Goal: Information Seeking & Learning: Understand process/instructions

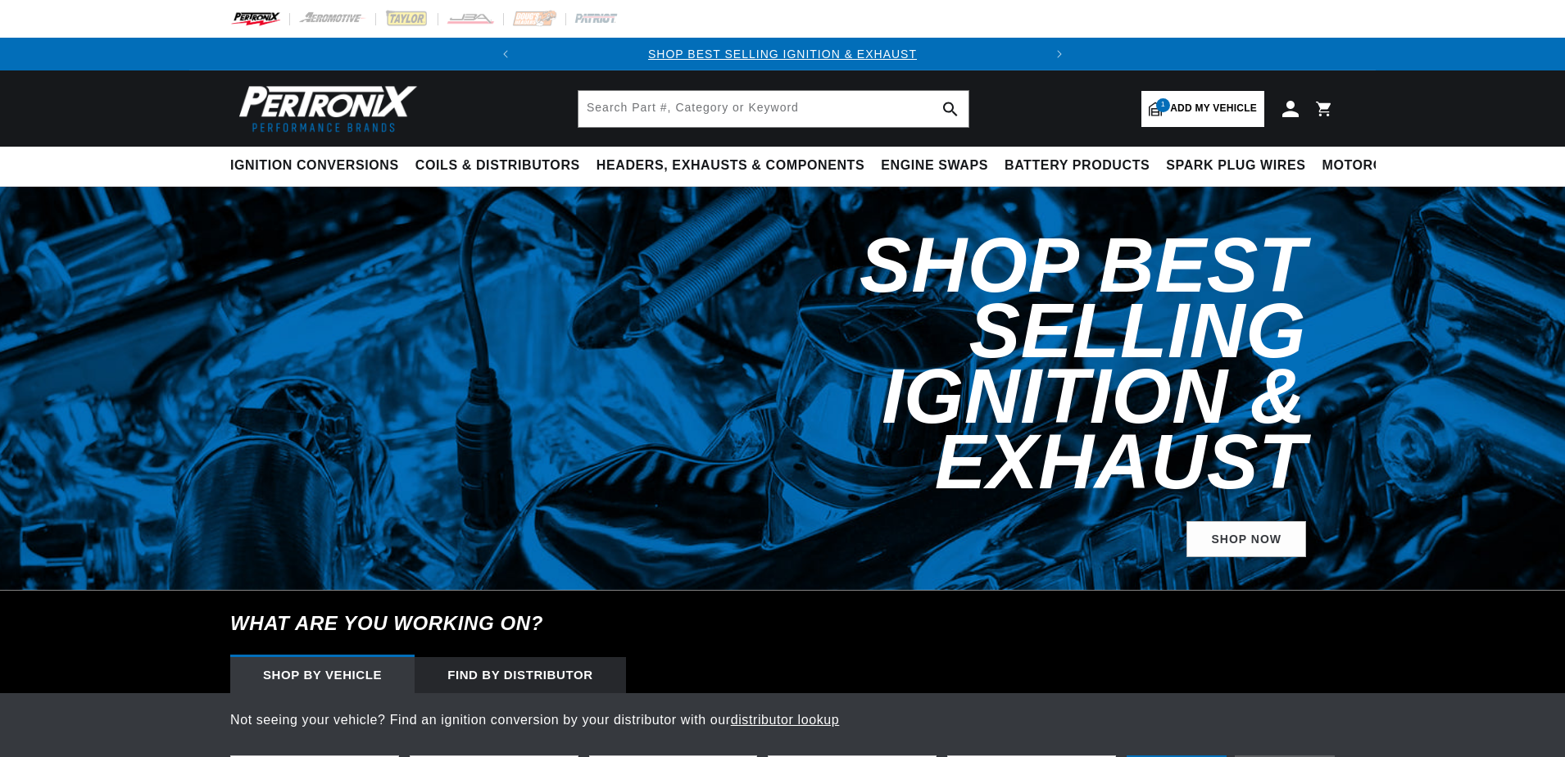
select select "1957"
select select "Chevrolet"
select select "Two-Ten-Series"
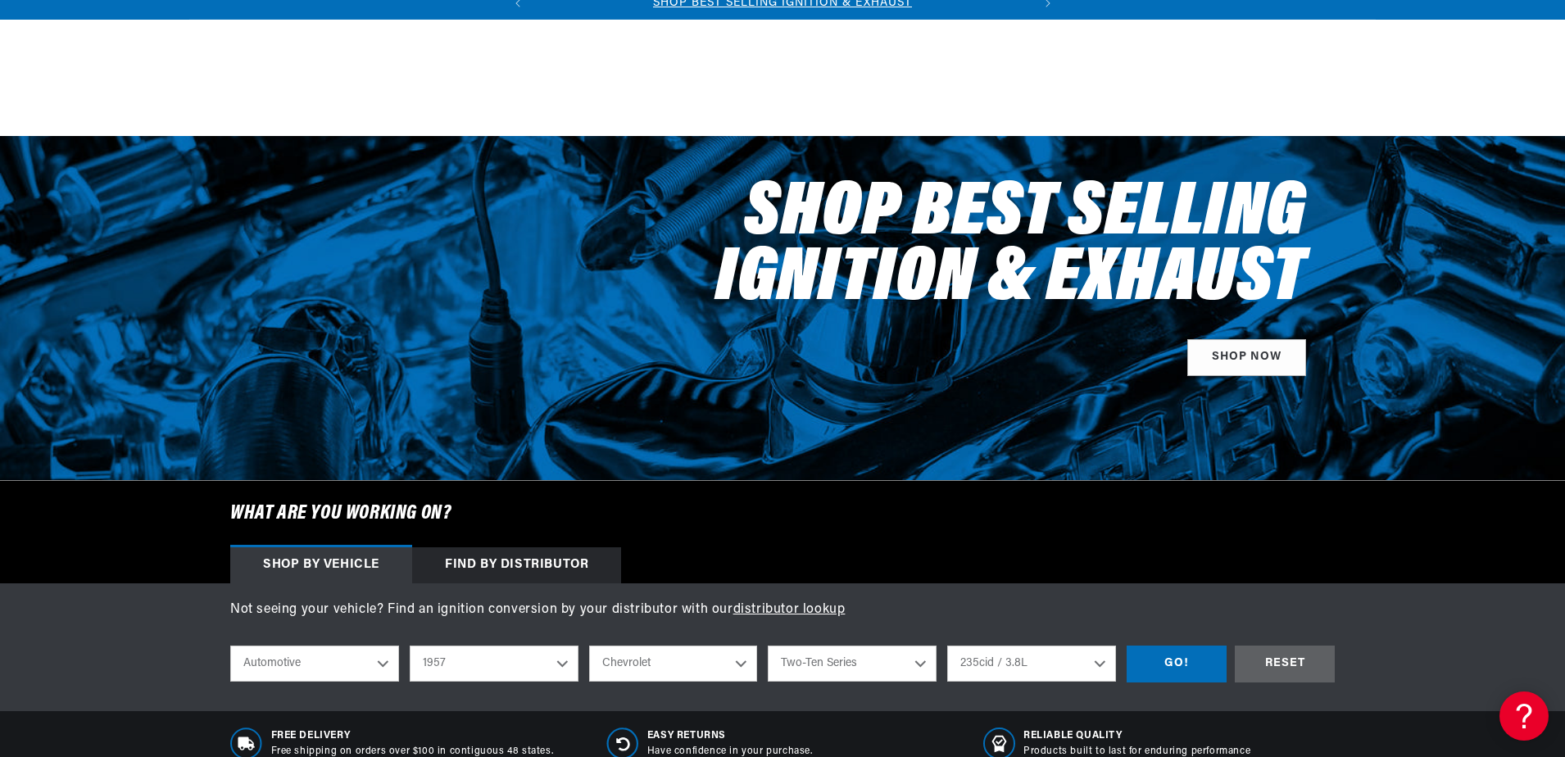
scroll to position [328, 0]
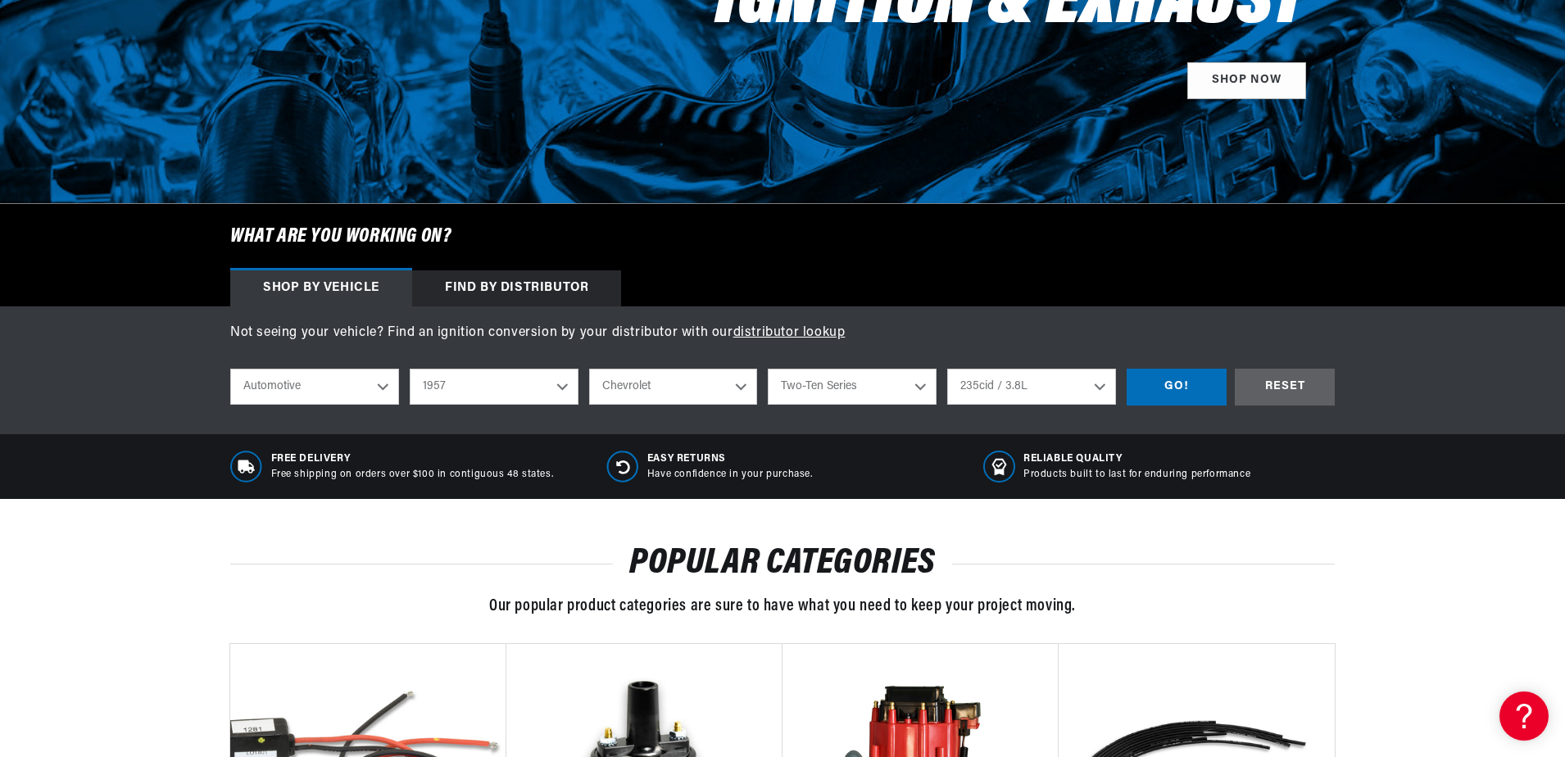
click at [558, 389] on select "2026 2025 2024 2023 2022 2021 2020 2019 2018 2017 2016 2015 2014 2013 2012 2011…" at bounding box center [494, 387] width 169 height 36
click at [410, 369] on select "2026 2025 2024 2023 2022 2021 2020 2019 2018 2017 2016 2015 2014 2013 2012 2011…" at bounding box center [494, 387] width 169 height 36
select select "1967"
select select "Model"
select select "Engine"
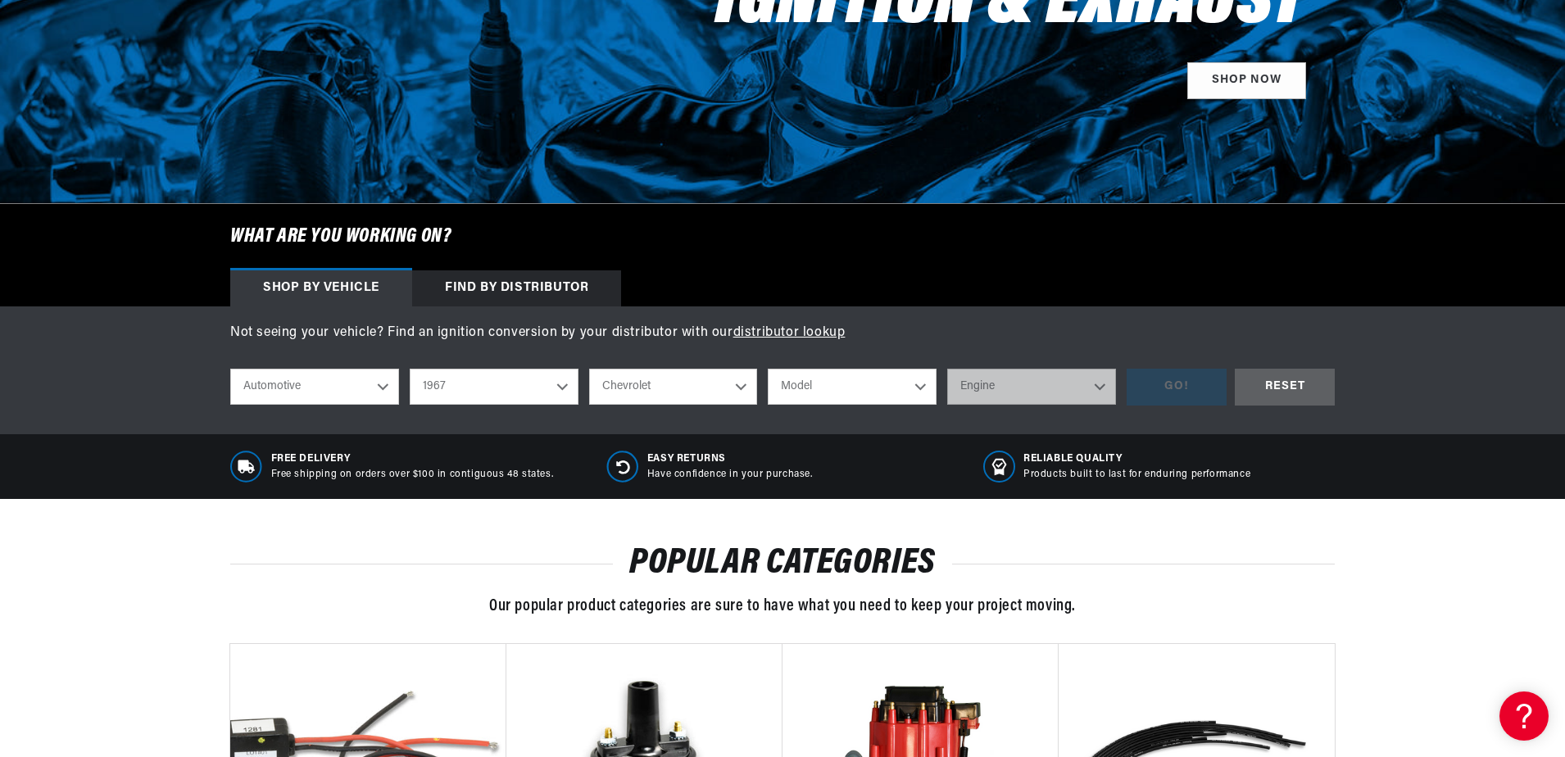
scroll to position [0, 497]
click at [566, 393] on select "2026 2025 2024 2023 2022 2021 2020 2019 2018 2017 2016 2015 2014 2013 2012 2011…" at bounding box center [494, 387] width 169 height 36
click at [410, 369] on select "2026 2025 2024 2023 2022 2021 2020 2019 2018 2017 2016 2015 2014 2013 2012 2011…" at bounding box center [494, 387] width 169 height 36
select select "1968"
click at [742, 397] on select "Alfa Romeo American Motors Aston Martin Austin Austin Healey Avanti Bentley Bui…" at bounding box center [673, 387] width 169 height 36
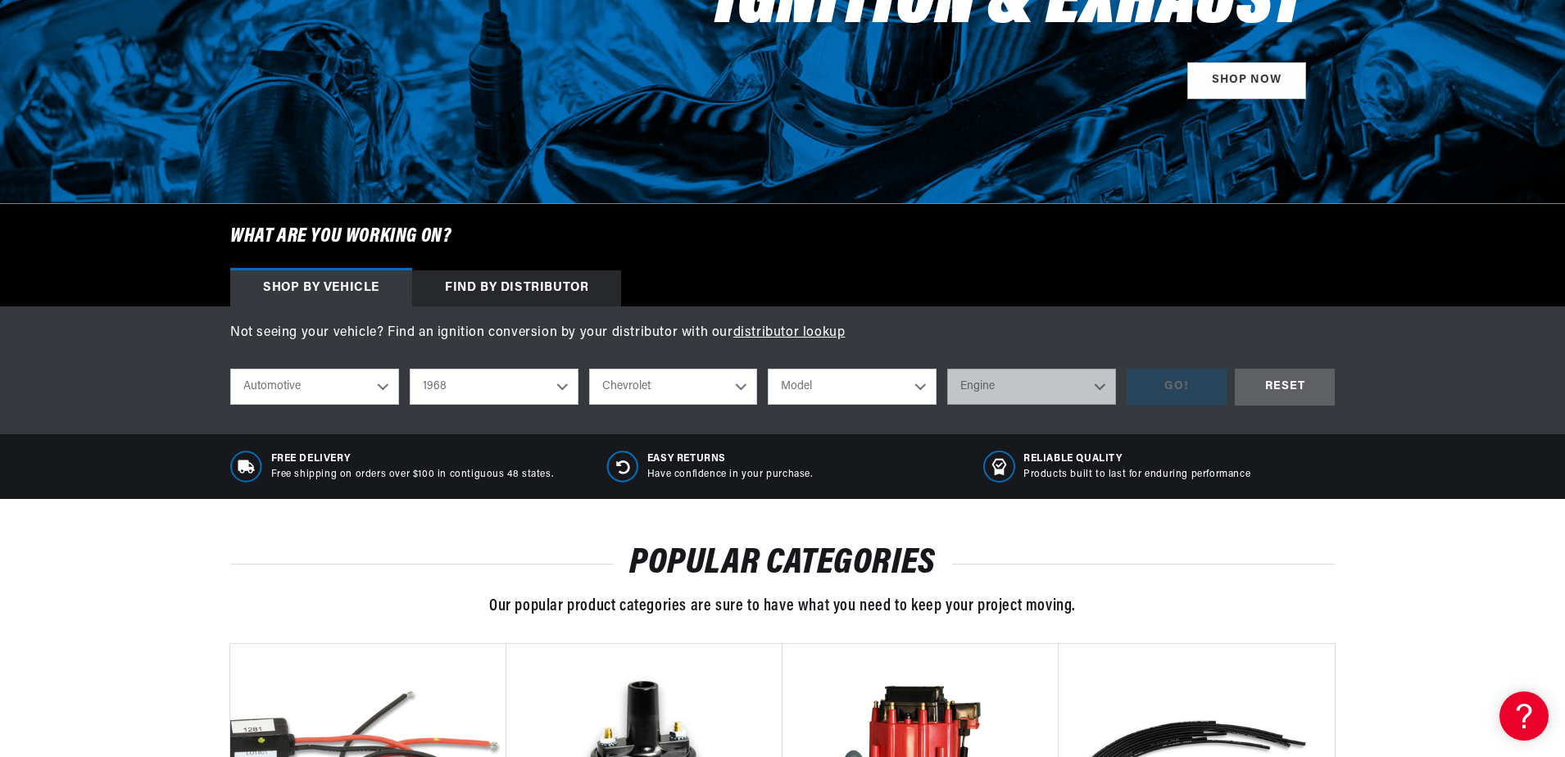
scroll to position [0, 0]
click at [589, 369] on select "Alfa Romeo American Motors Aston Martin Austin Austin Healey Avanti Bentley Bui…" at bounding box center [673, 387] width 169 height 36
select select "Pontiac"
click at [920, 395] on select "Model Acadian Beaumont Bonneville Catalina Executive Firebird Grand Prix GTO La…" at bounding box center [852, 387] width 169 height 36
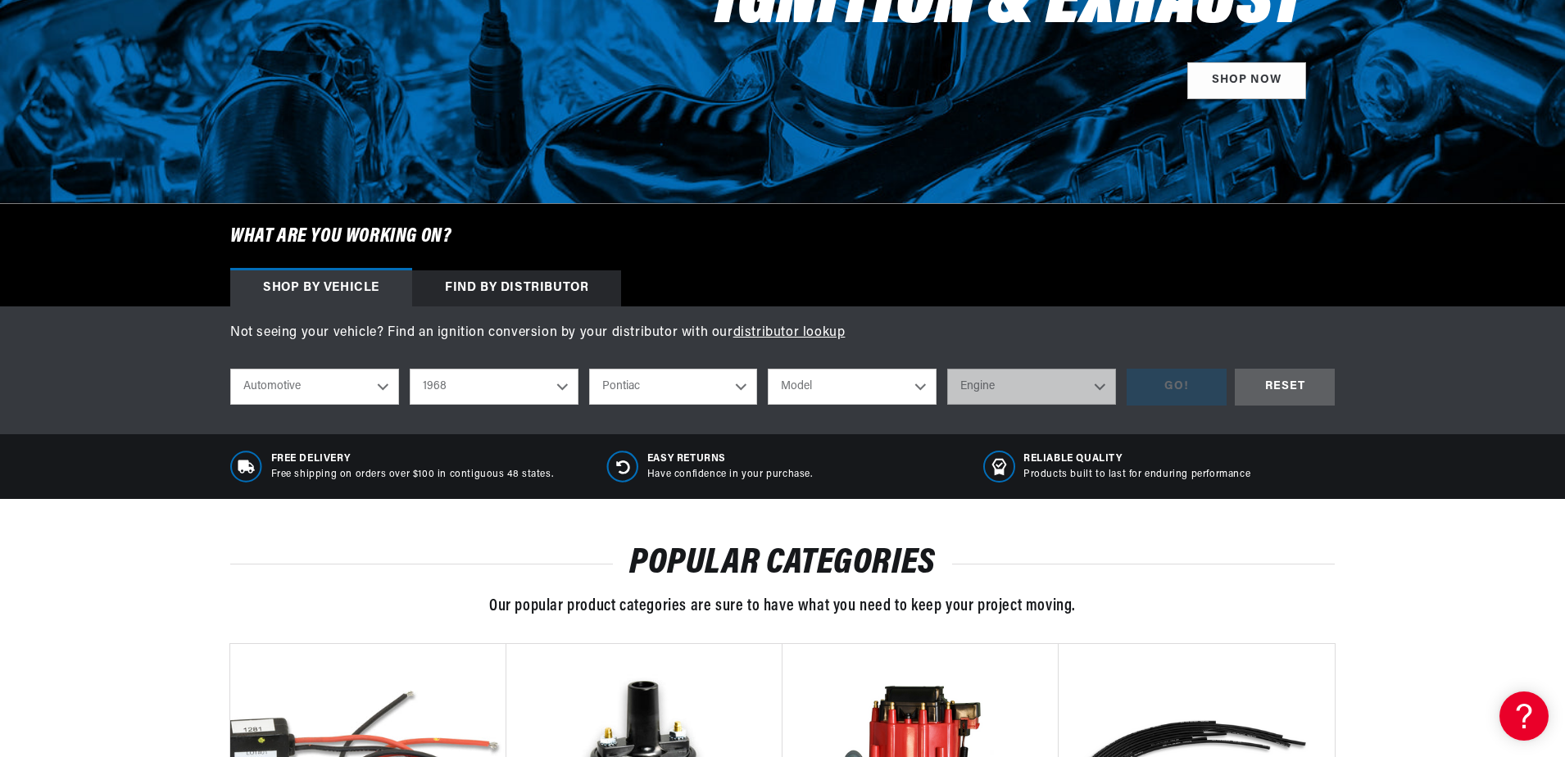
select select "Firebird"
click at [768, 369] on select "Model Acadian Beaumont Bonneville Catalina Executive Firebird Grand Prix GTO La…" at bounding box center [852, 387] width 169 height 36
select select "Firebird"
click at [1096, 387] on select "Engine 7.5L 230cid / 3.8L 250cid / 4.1L 327cid / 5.3L 350cid / 5.7L 400cid / 6.…" at bounding box center [1031, 387] width 169 height 36
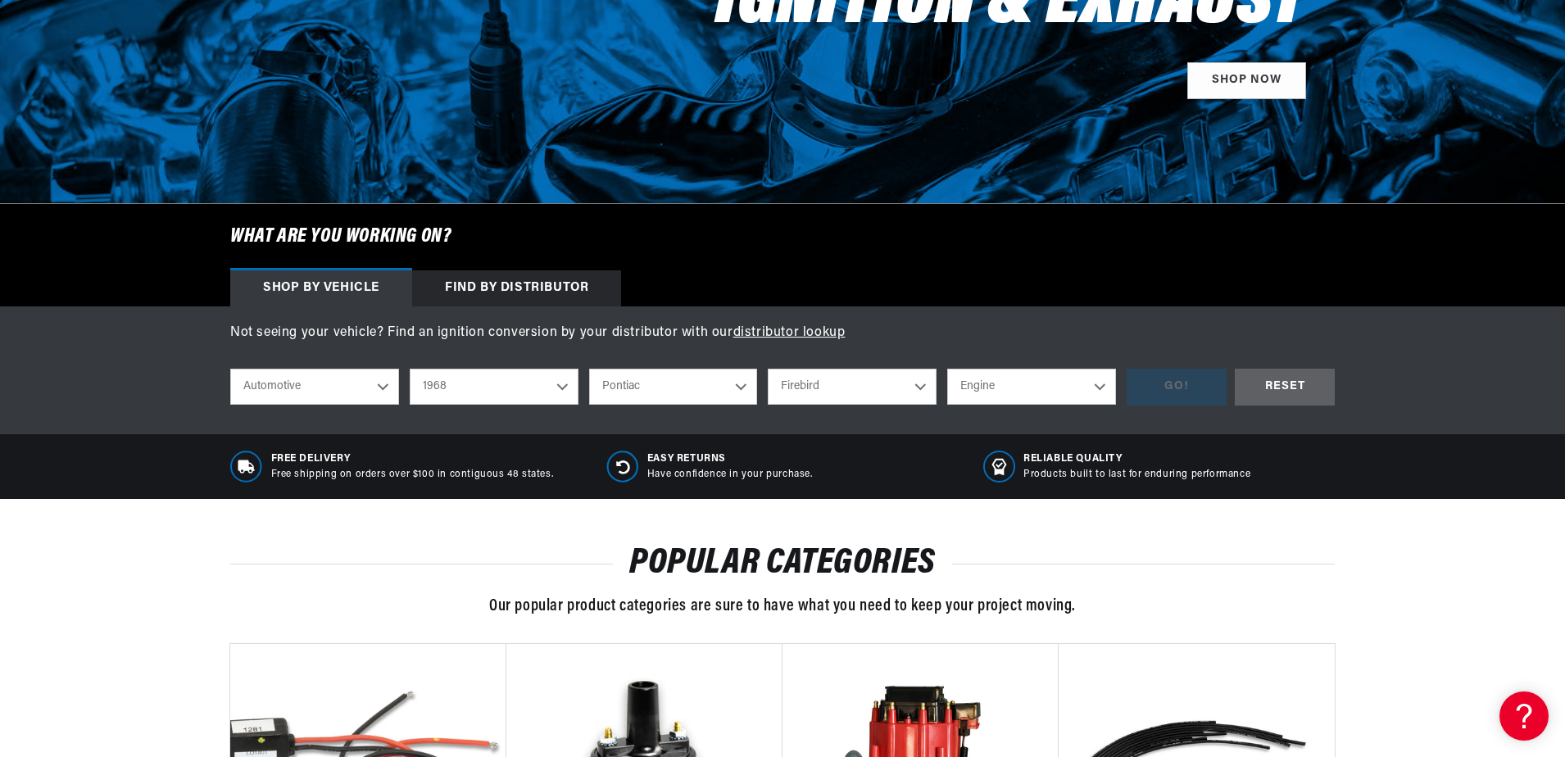
select select "350cid-5.7L"
click at [947, 369] on select "Engine 7.5L 230cid / 3.8L 250cid / 4.1L 327cid / 5.3L 350cid / 5.7L 400cid / 6.…" at bounding box center [1031, 387] width 169 height 36
select select "350cid-5.7L"
click at [1209, 395] on div "GO!" at bounding box center [1177, 387] width 100 height 37
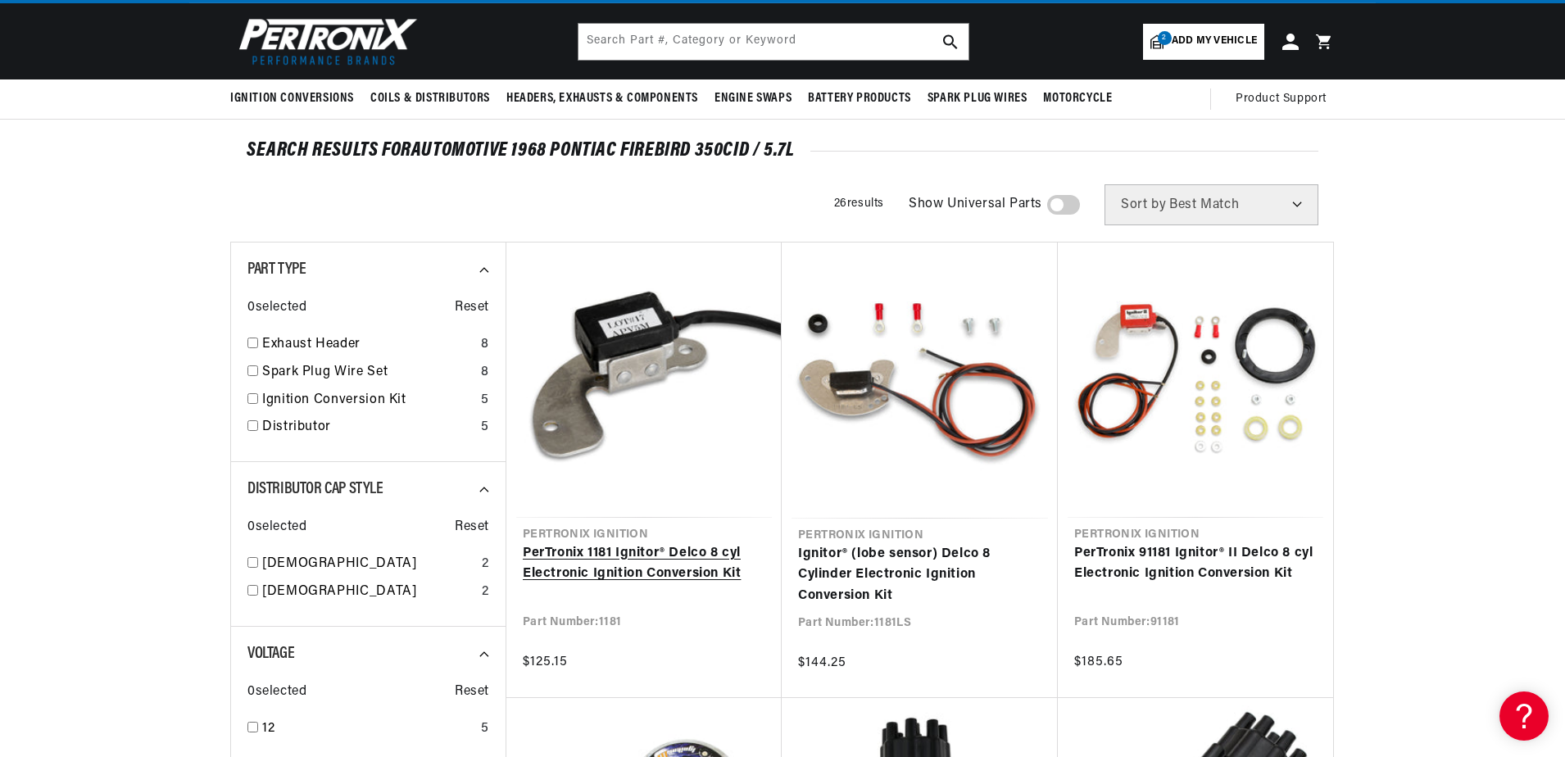
scroll to position [246, 0]
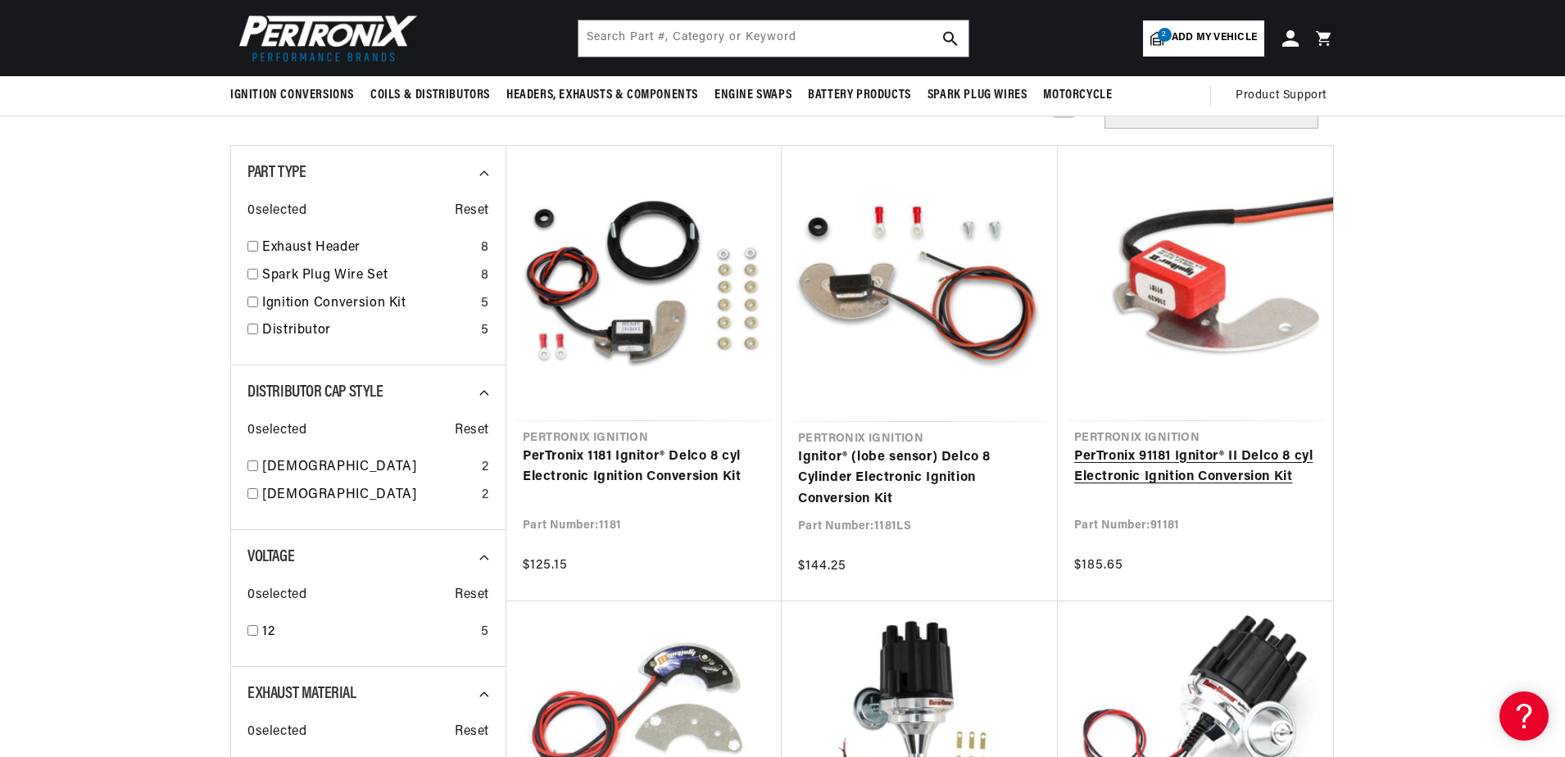
click at [1139, 447] on link "PerTronix 91181 Ignitor® II Delco 8 cyl Electronic Ignition Conversion Kit" at bounding box center [1195, 468] width 243 height 42
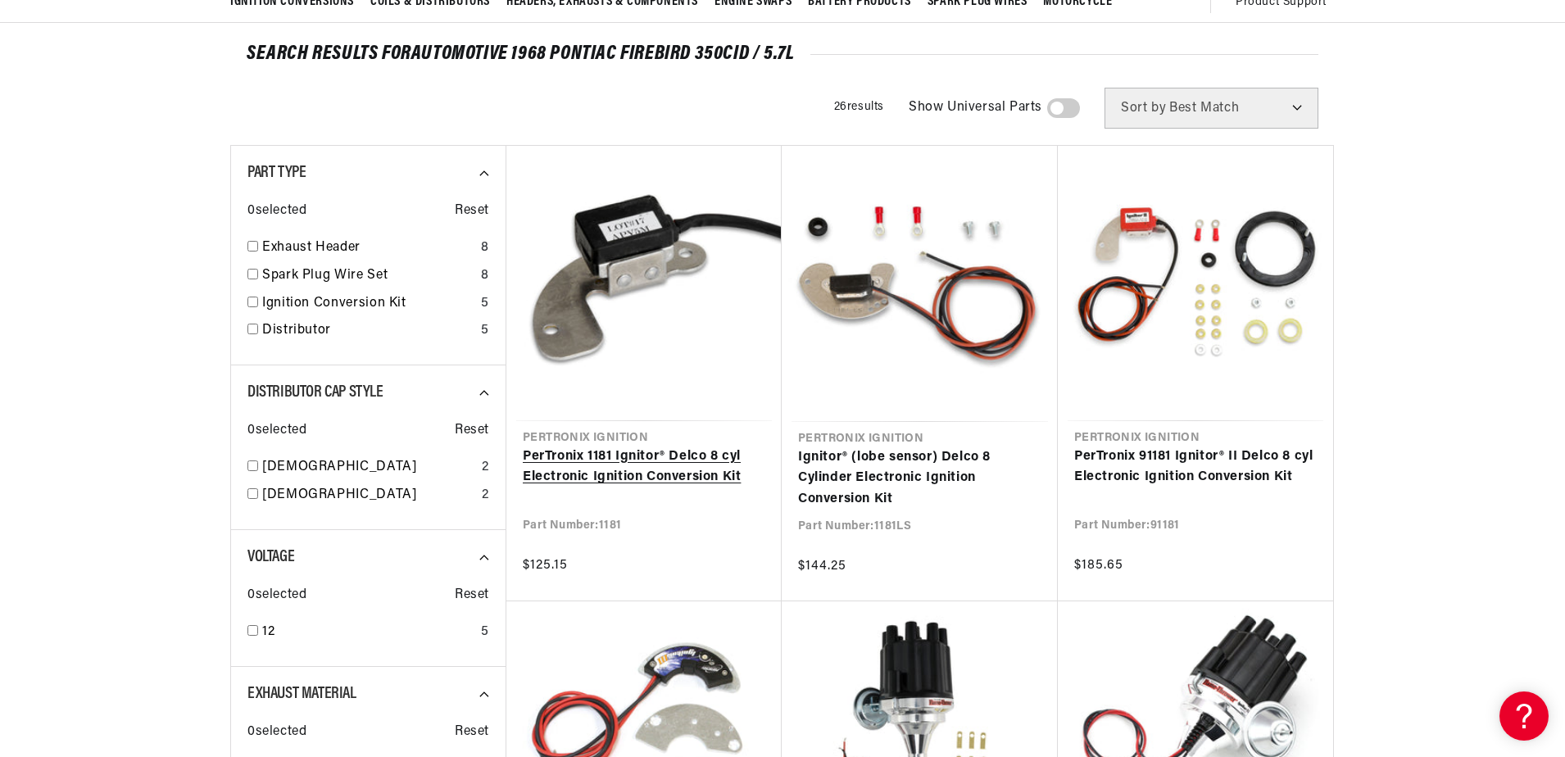
click at [652, 447] on link "PerTronix 1181 Ignitor® Delco 8 cyl Electronic Ignition Conversion Kit" at bounding box center [644, 468] width 243 height 42
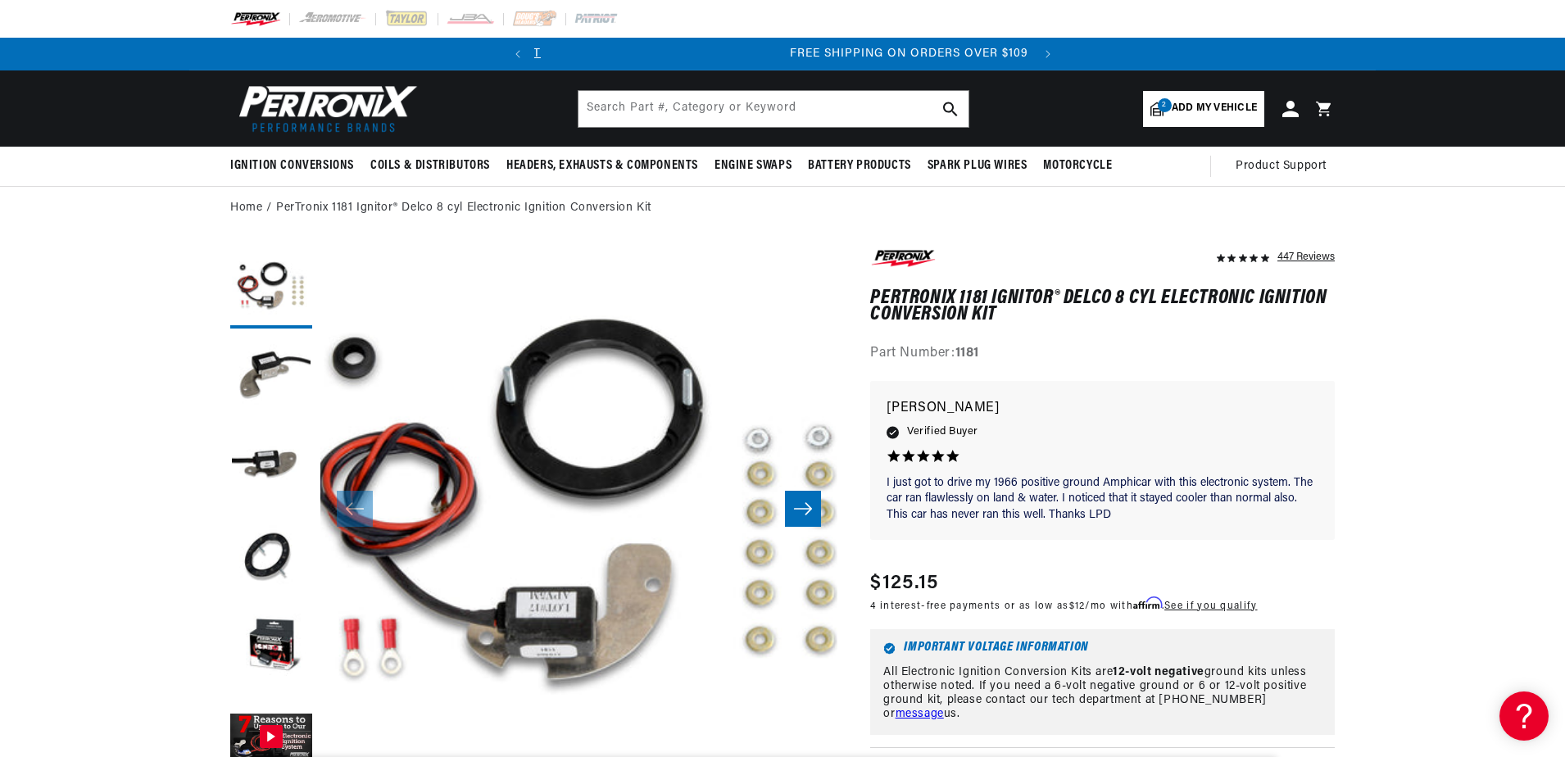
scroll to position [0, 497]
click at [288, 478] on button "Load image 3 in gallery view" at bounding box center [271, 468] width 82 height 82
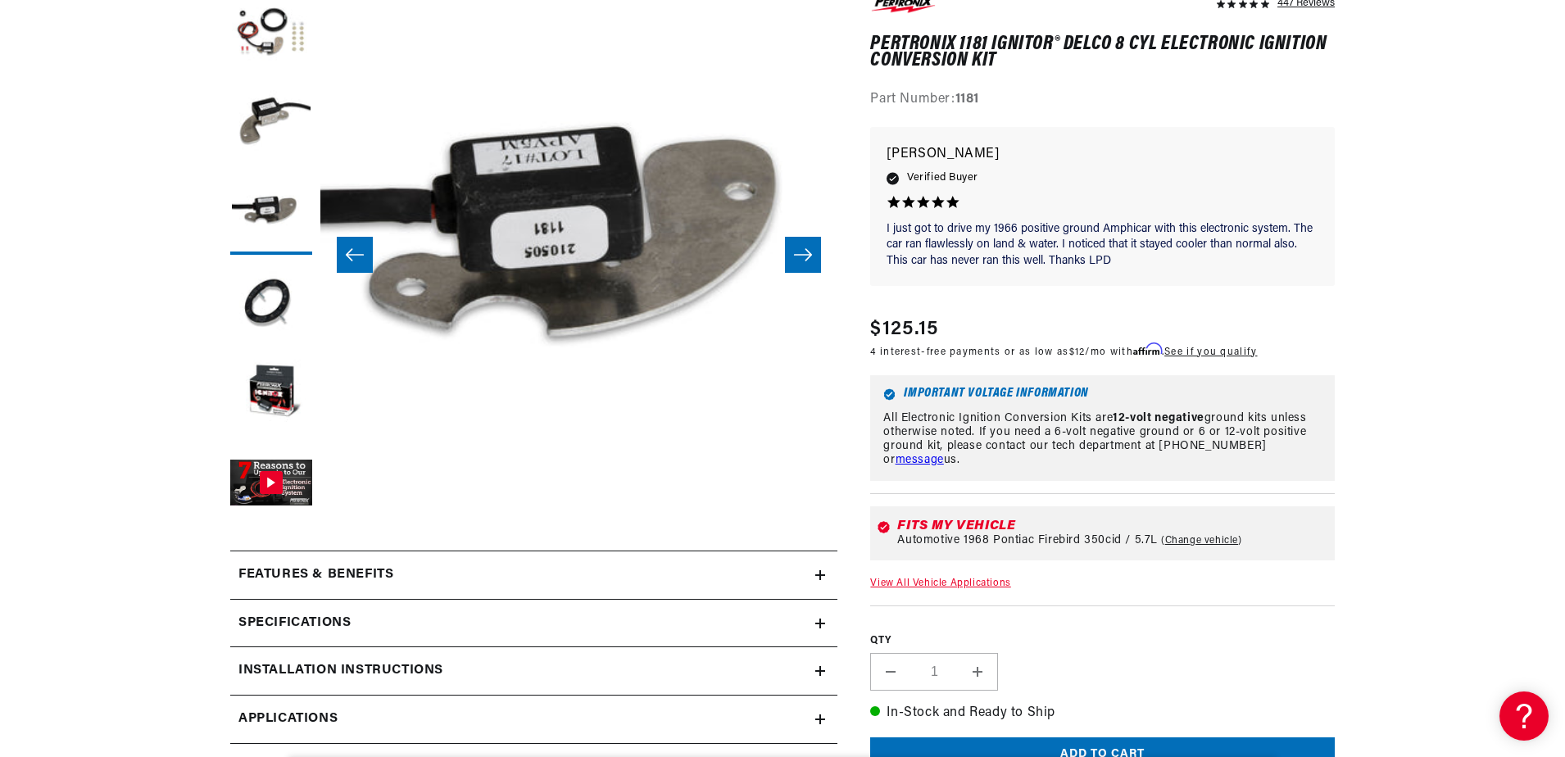
scroll to position [492, 0]
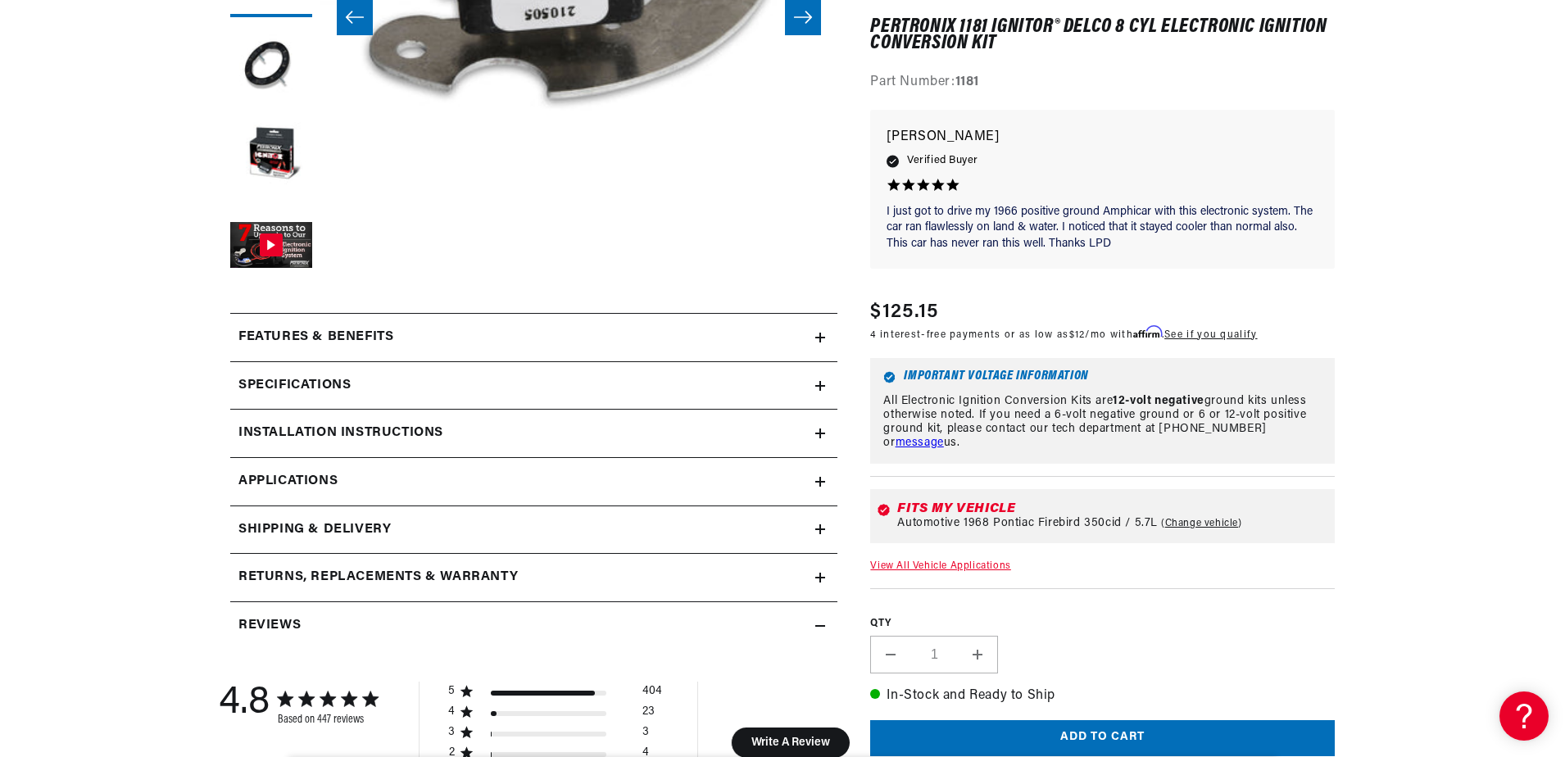
click at [461, 452] on summary "Installation instructions" at bounding box center [533, 434] width 607 height 48
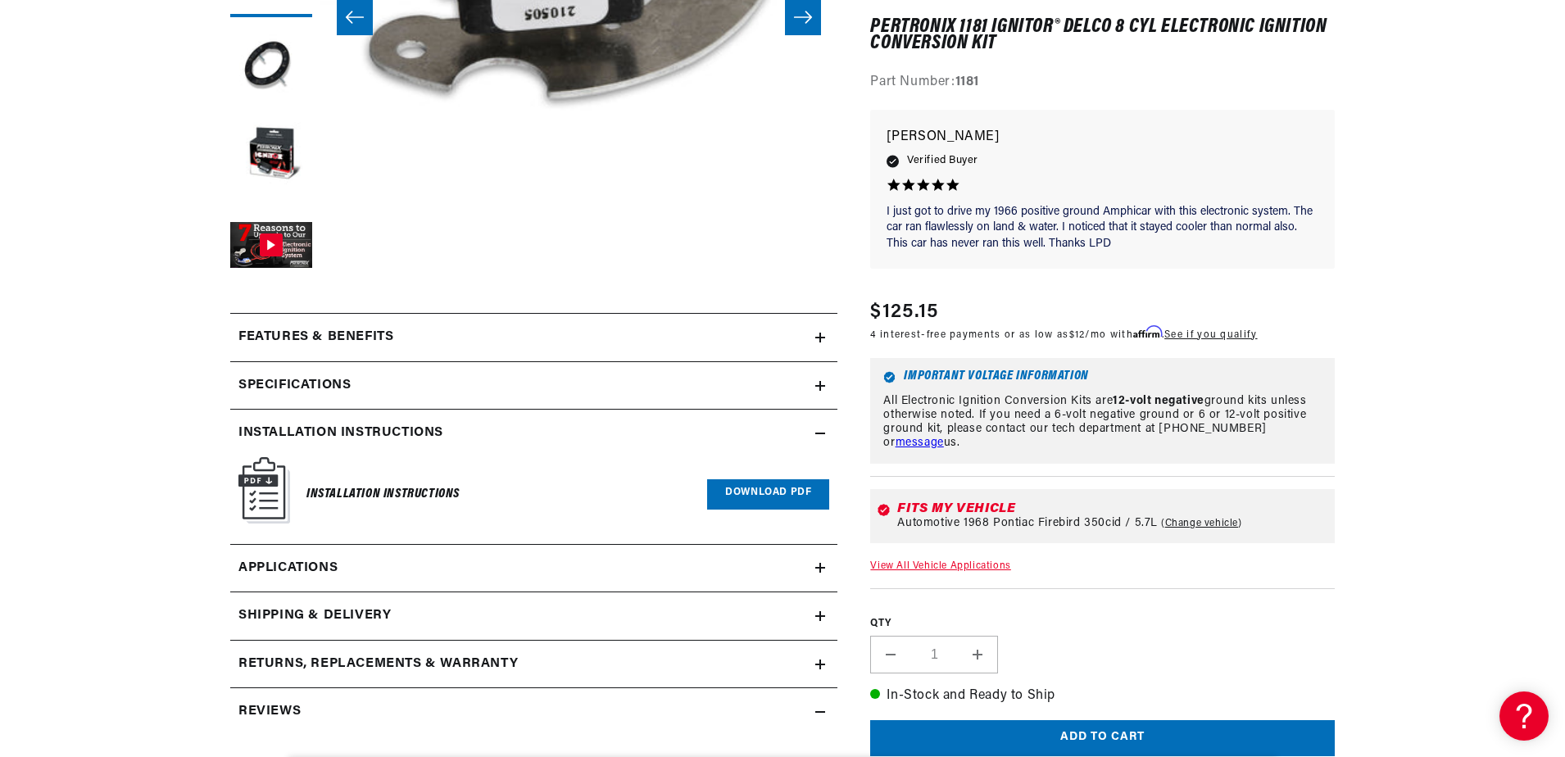
scroll to position [0, 493]
click at [761, 500] on link "Download PDF" at bounding box center [768, 494] width 122 height 30
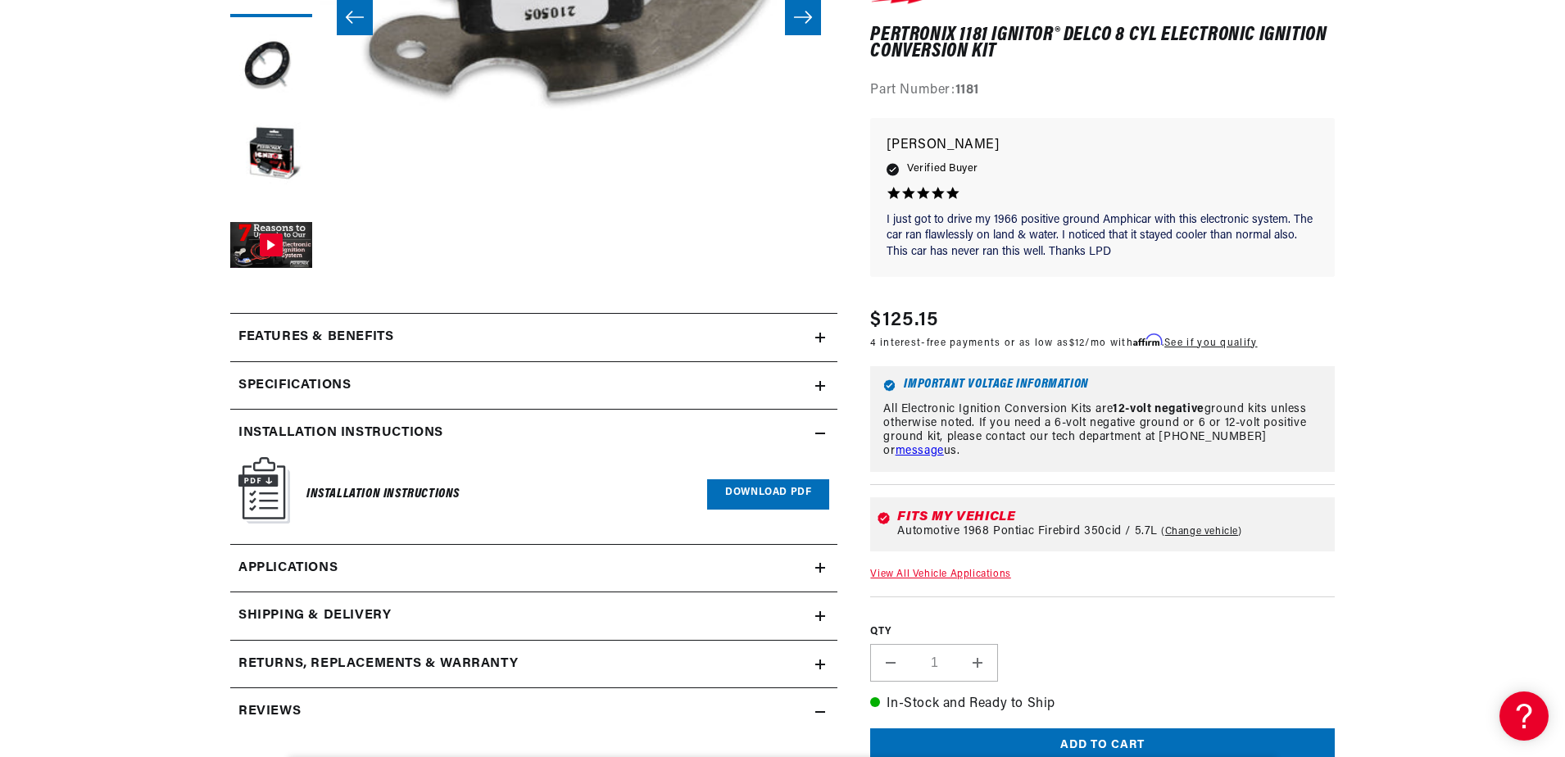
scroll to position [0, 0]
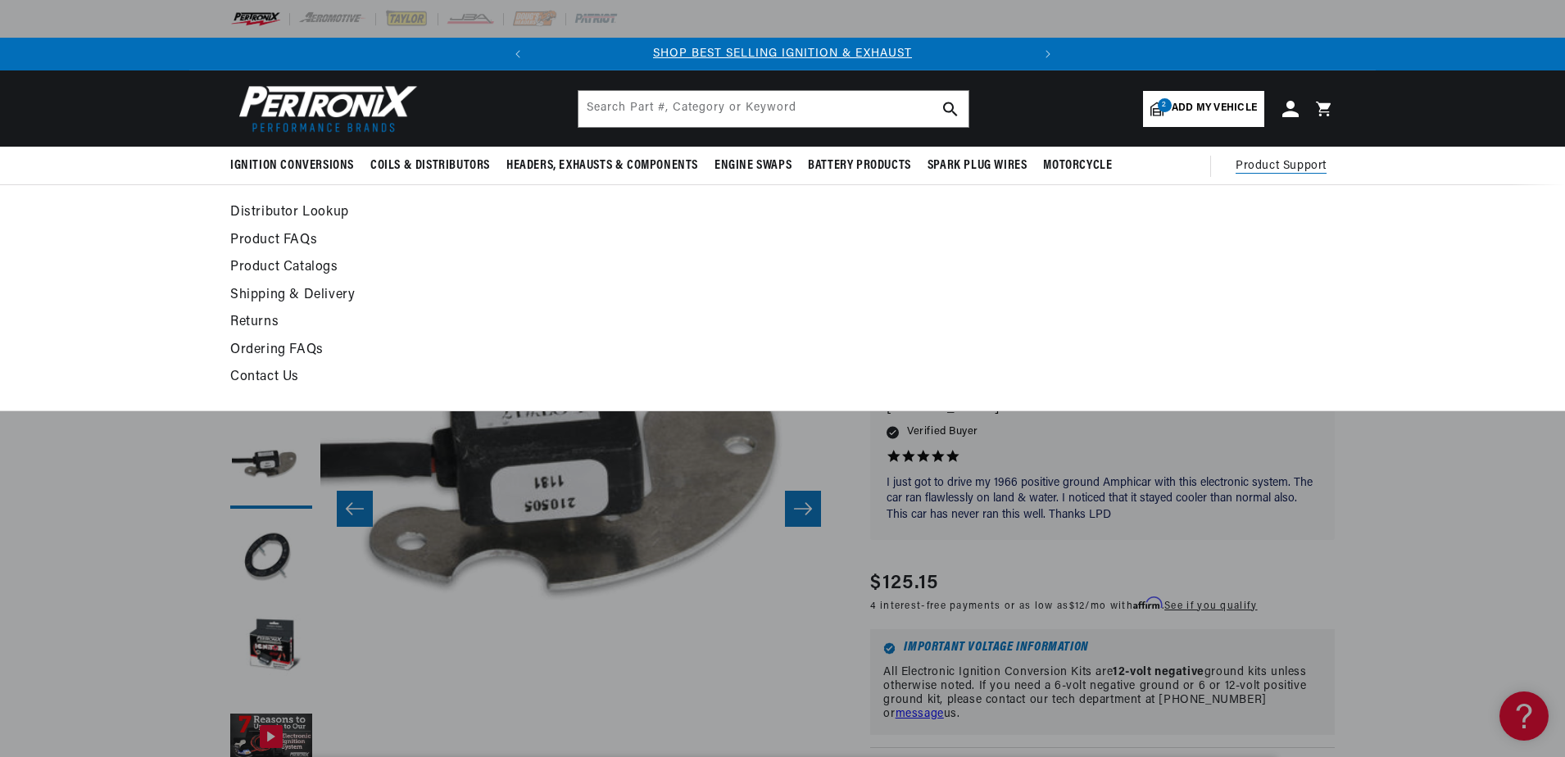
click at [1288, 170] on span "Product Support" at bounding box center [1281, 166] width 91 height 18
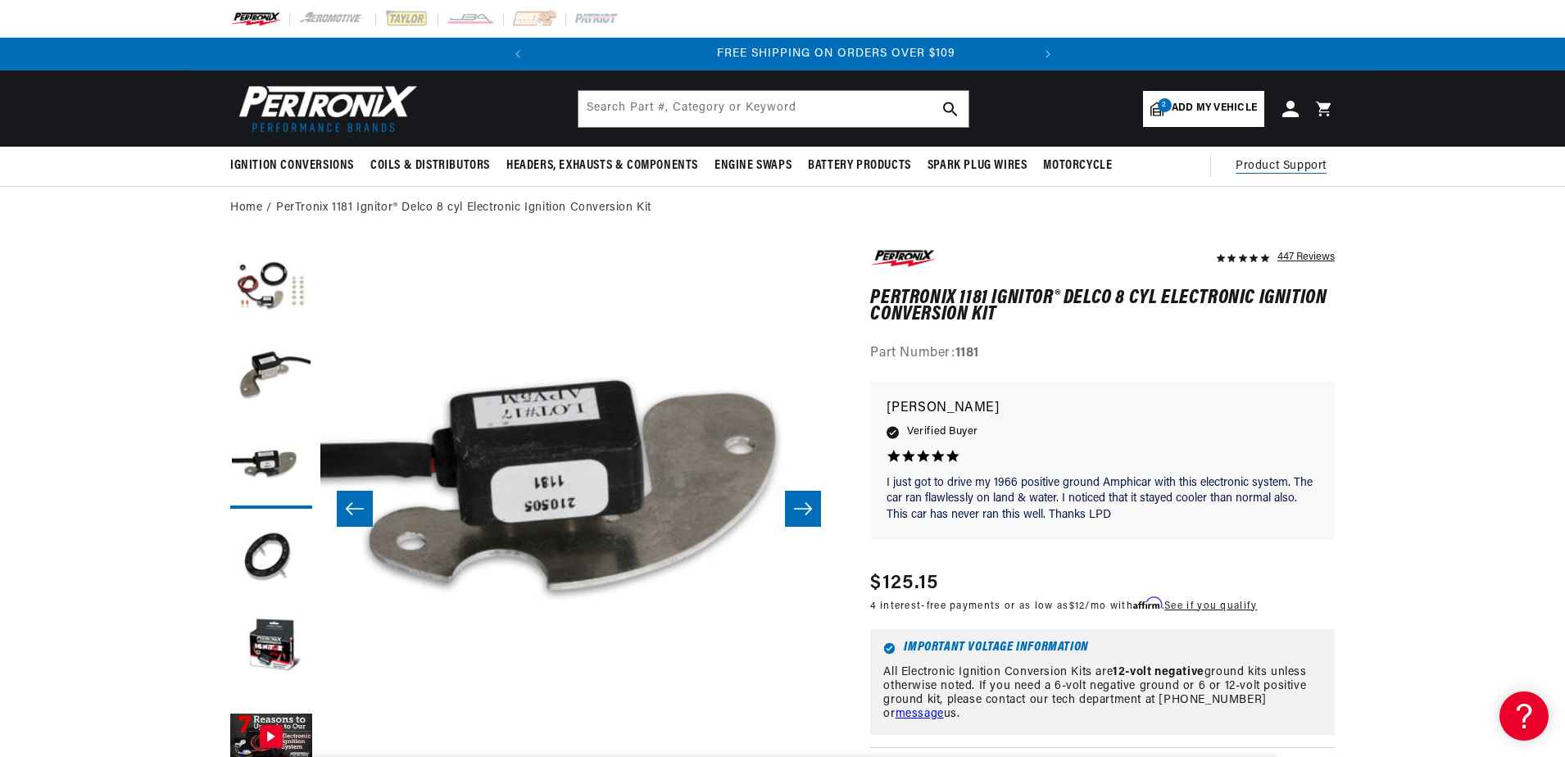
scroll to position [0, 497]
drag, startPoint x: 1135, startPoint y: 3, endPoint x: 1455, endPoint y: 270, distance: 416.1
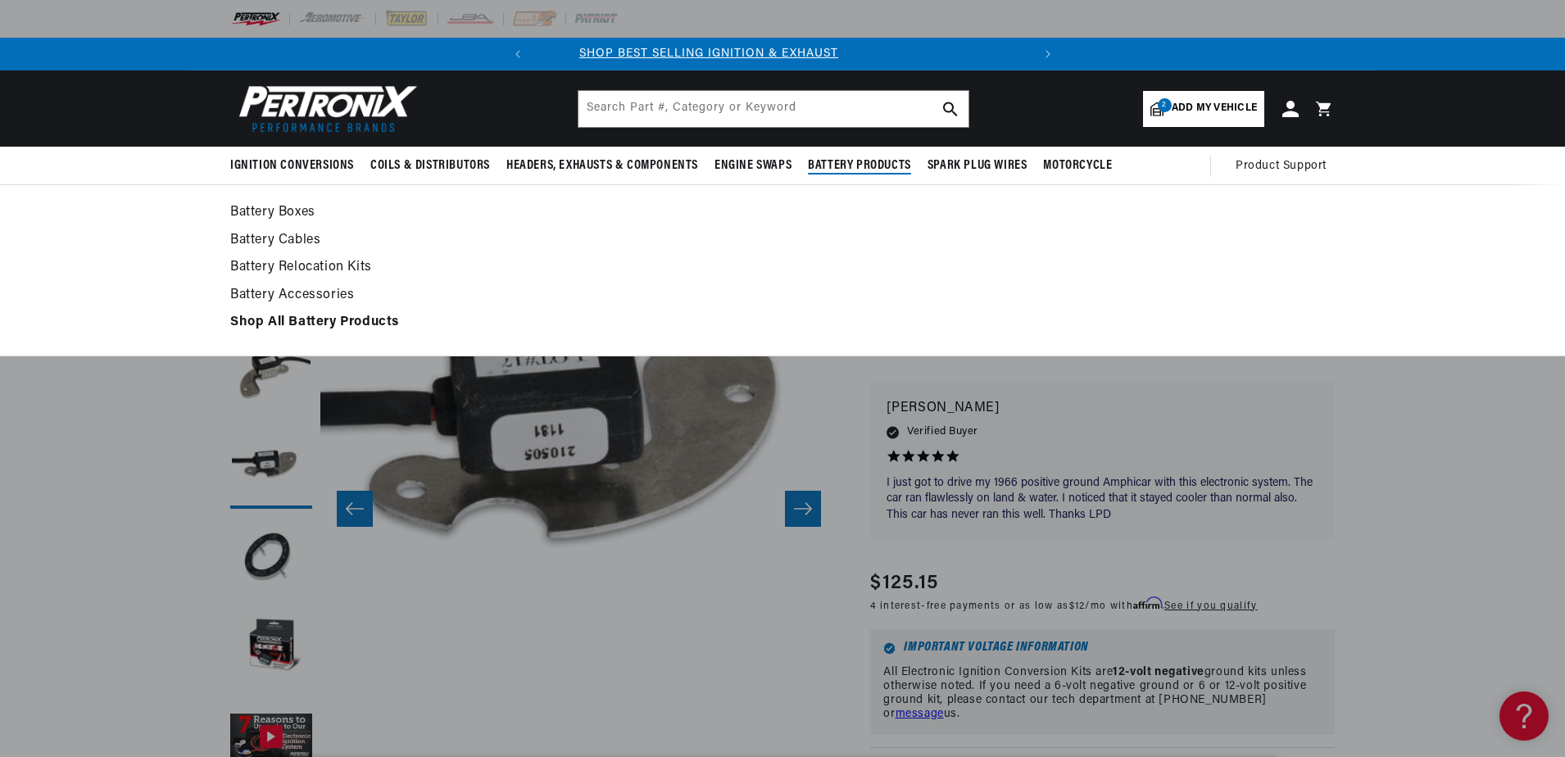
scroll to position [0, 0]
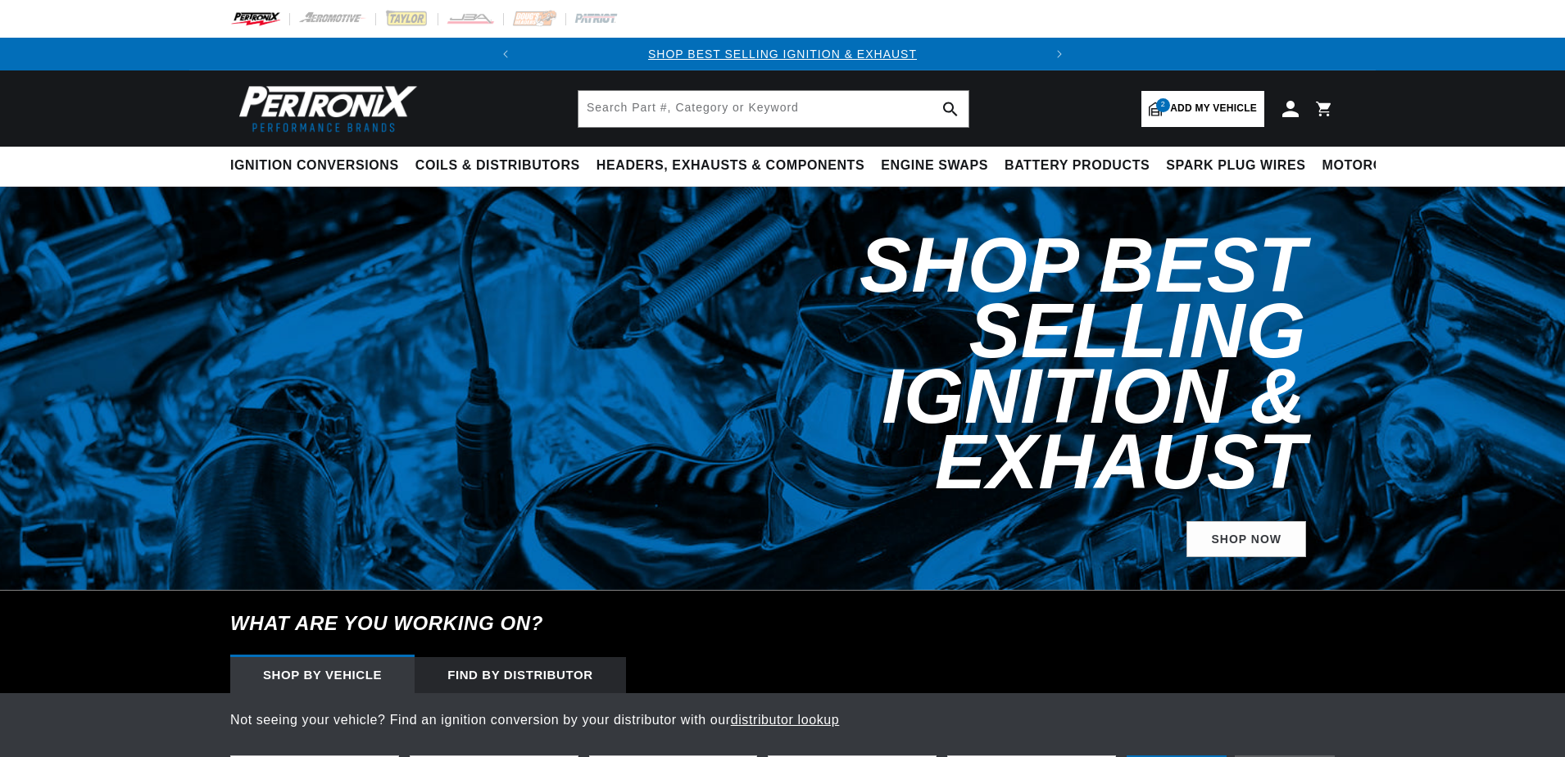
select select "1968"
select select "Pontiac"
select select "Firebird"
select select "350cid-5.7L"
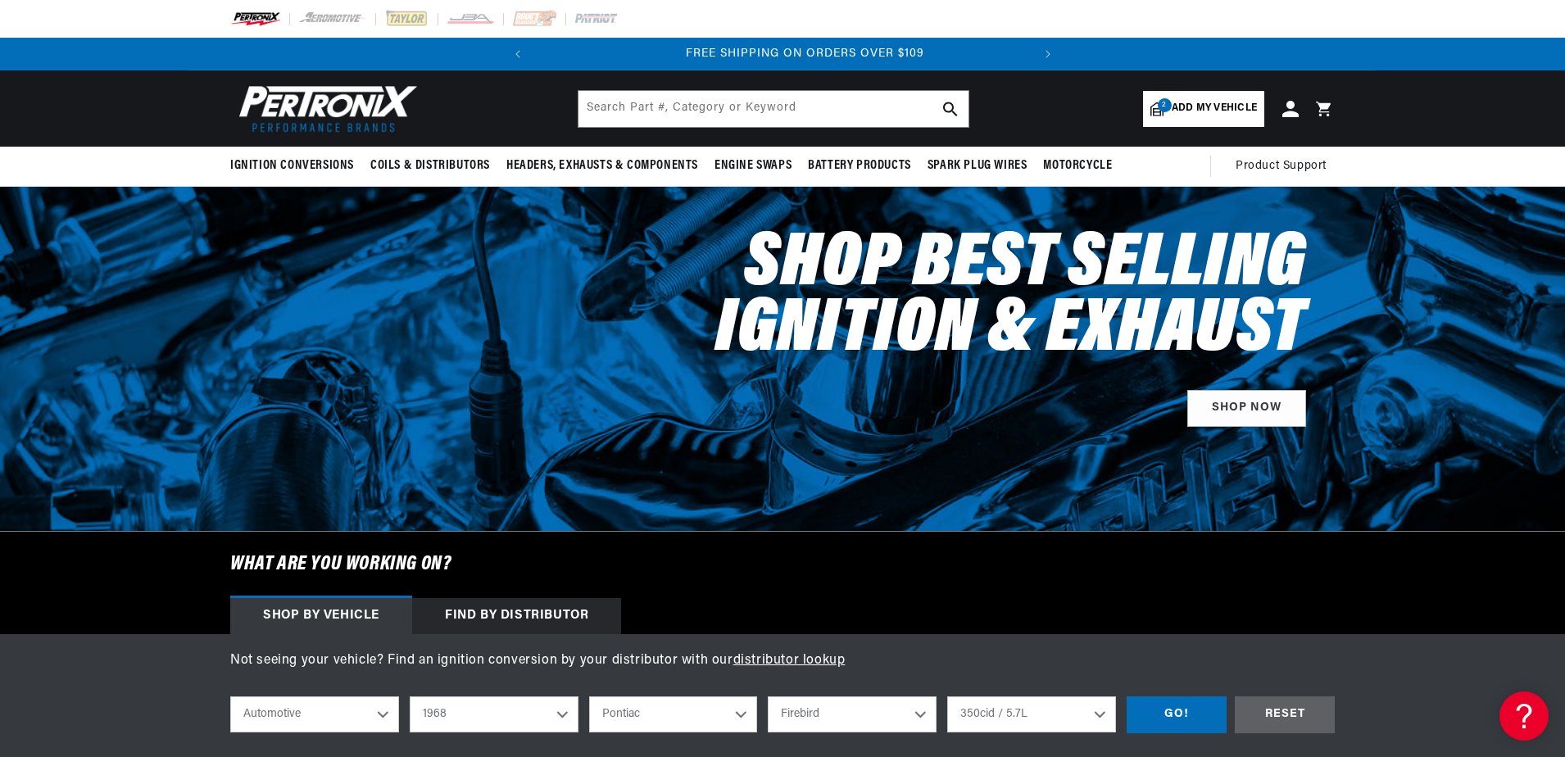
scroll to position [0, 497]
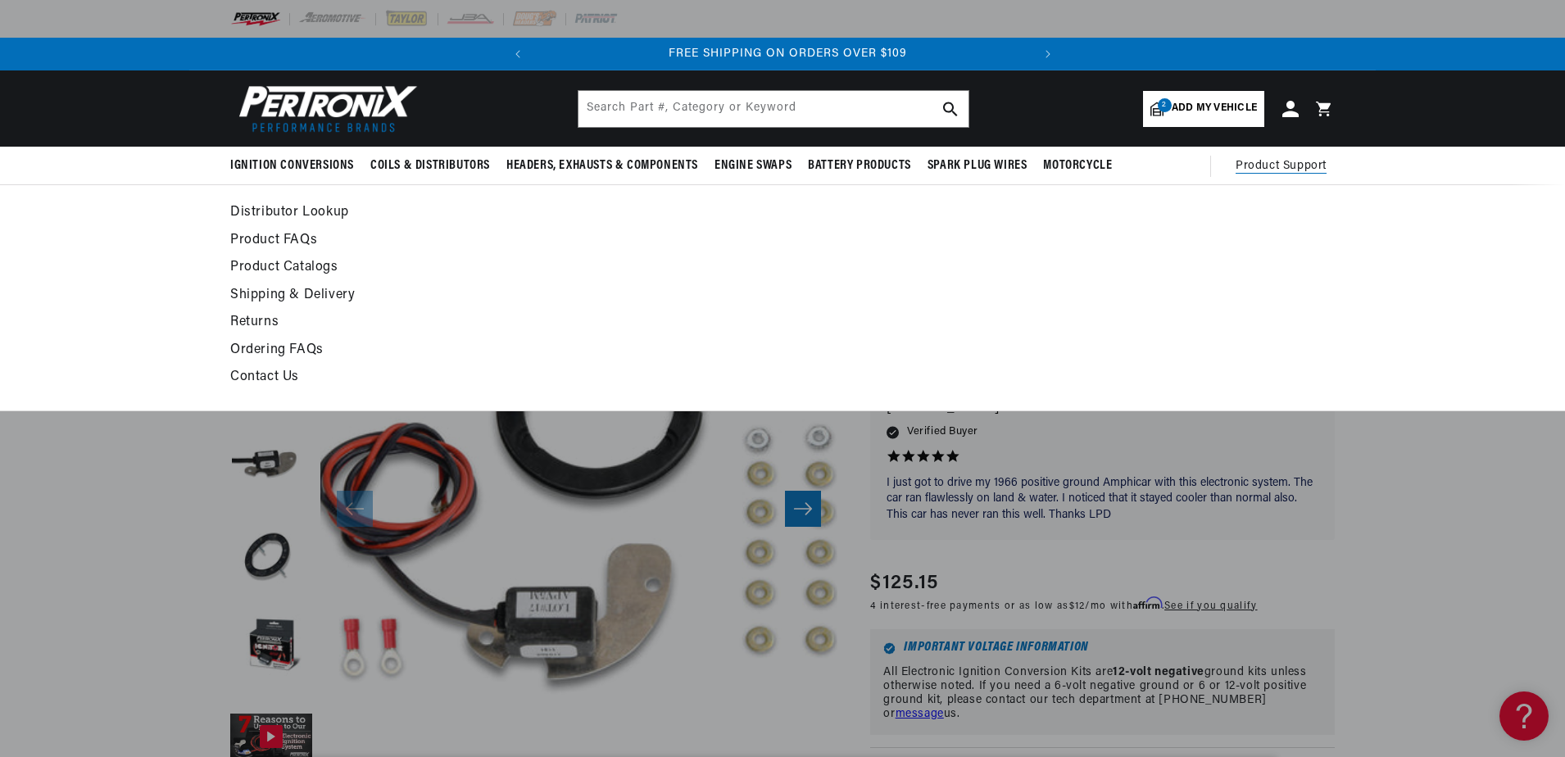
scroll to position [0, 497]
click at [280, 242] on link "Product FAQs" at bounding box center [633, 240] width 806 height 23
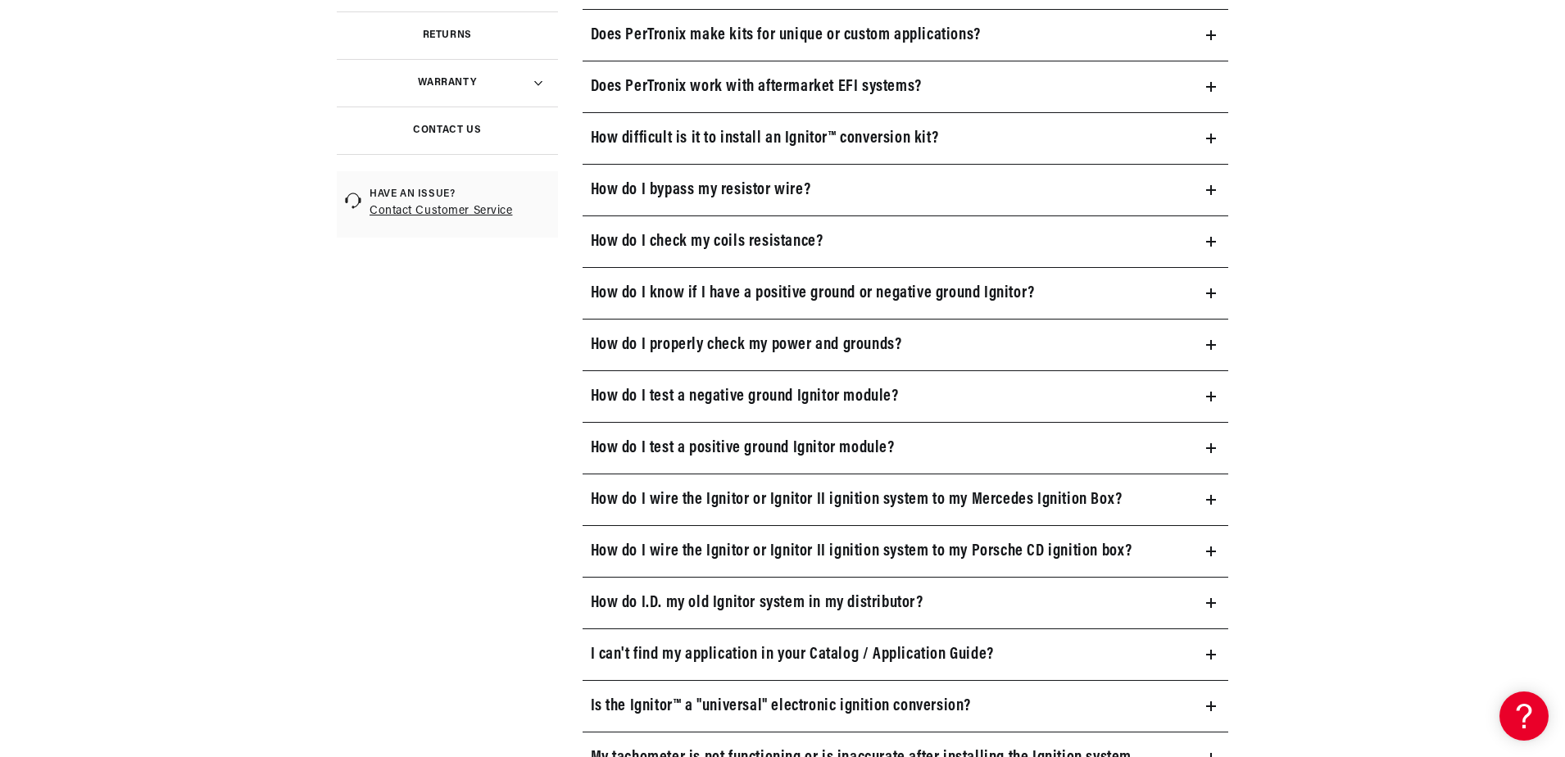
scroll to position [0, 497]
click at [1205, 294] on summary "How do I know if I have a positive ground or negative ground Ignitor?" at bounding box center [906, 293] width 647 height 51
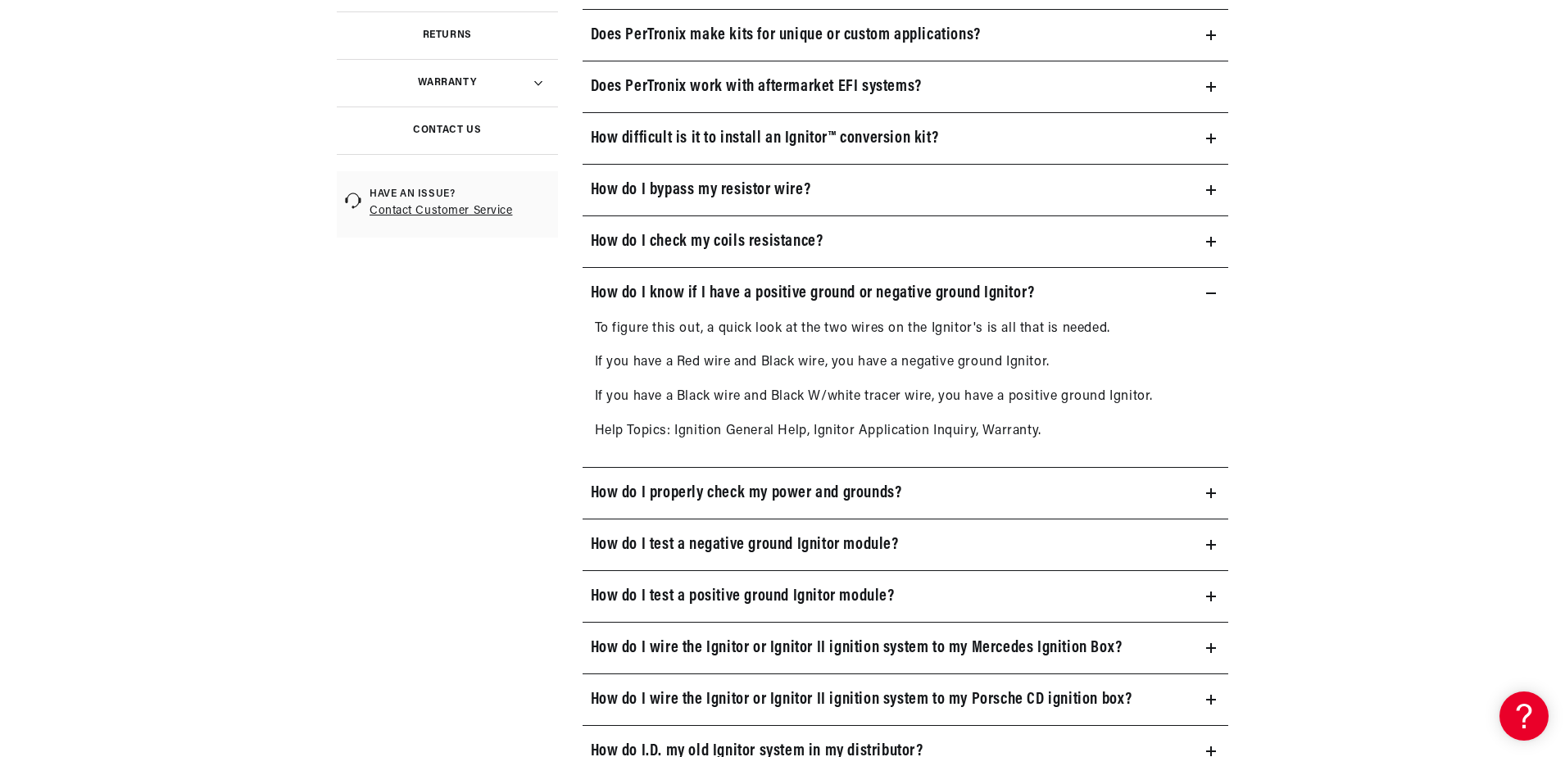
click at [1205, 294] on summary "How do I know if I have a positive ground or negative ground Ignitor?" at bounding box center [906, 293] width 647 height 51
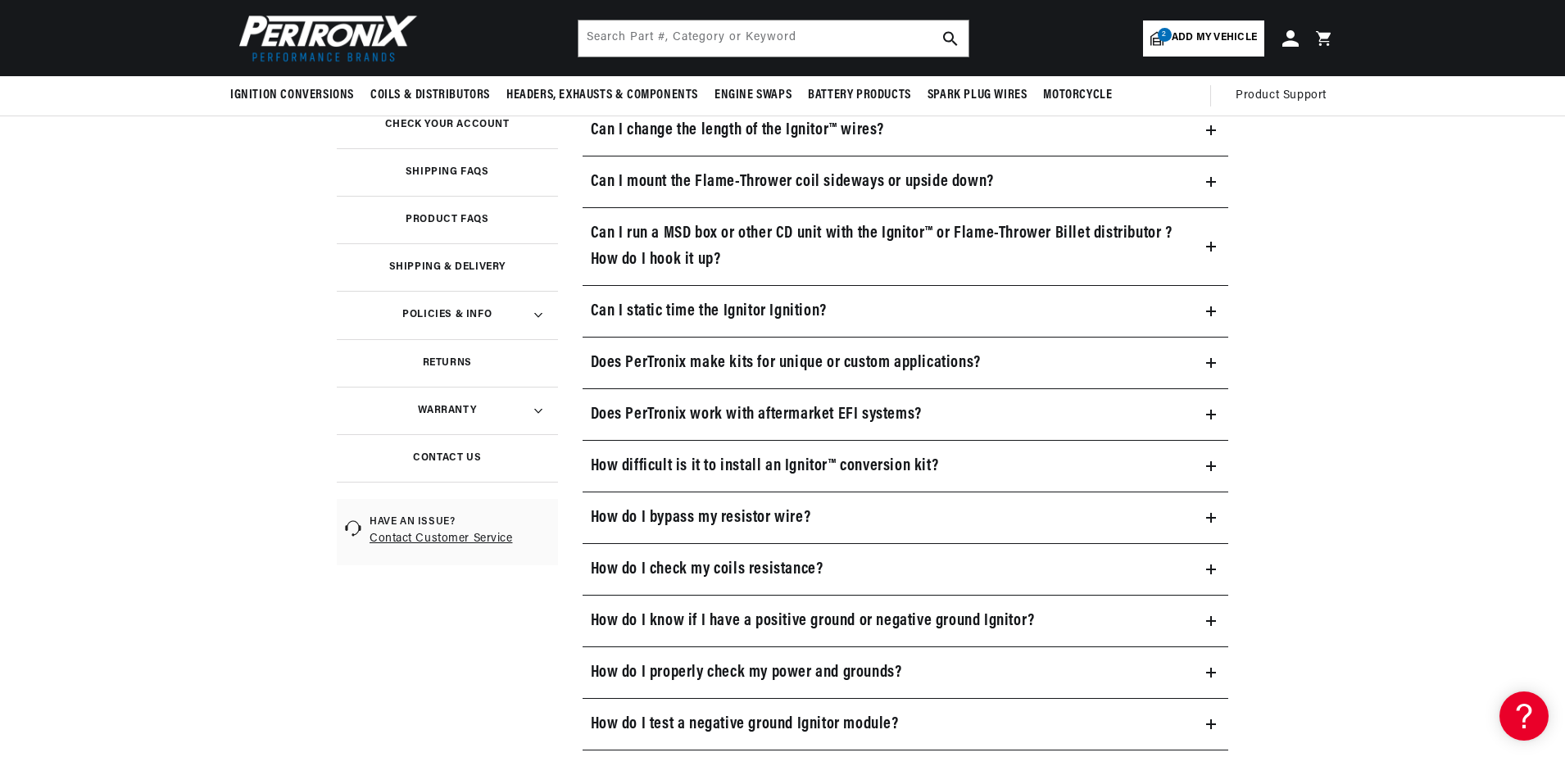
scroll to position [0, 21]
click at [1093, 676] on summary "How do I properly check my power and grounds?" at bounding box center [906, 672] width 647 height 51
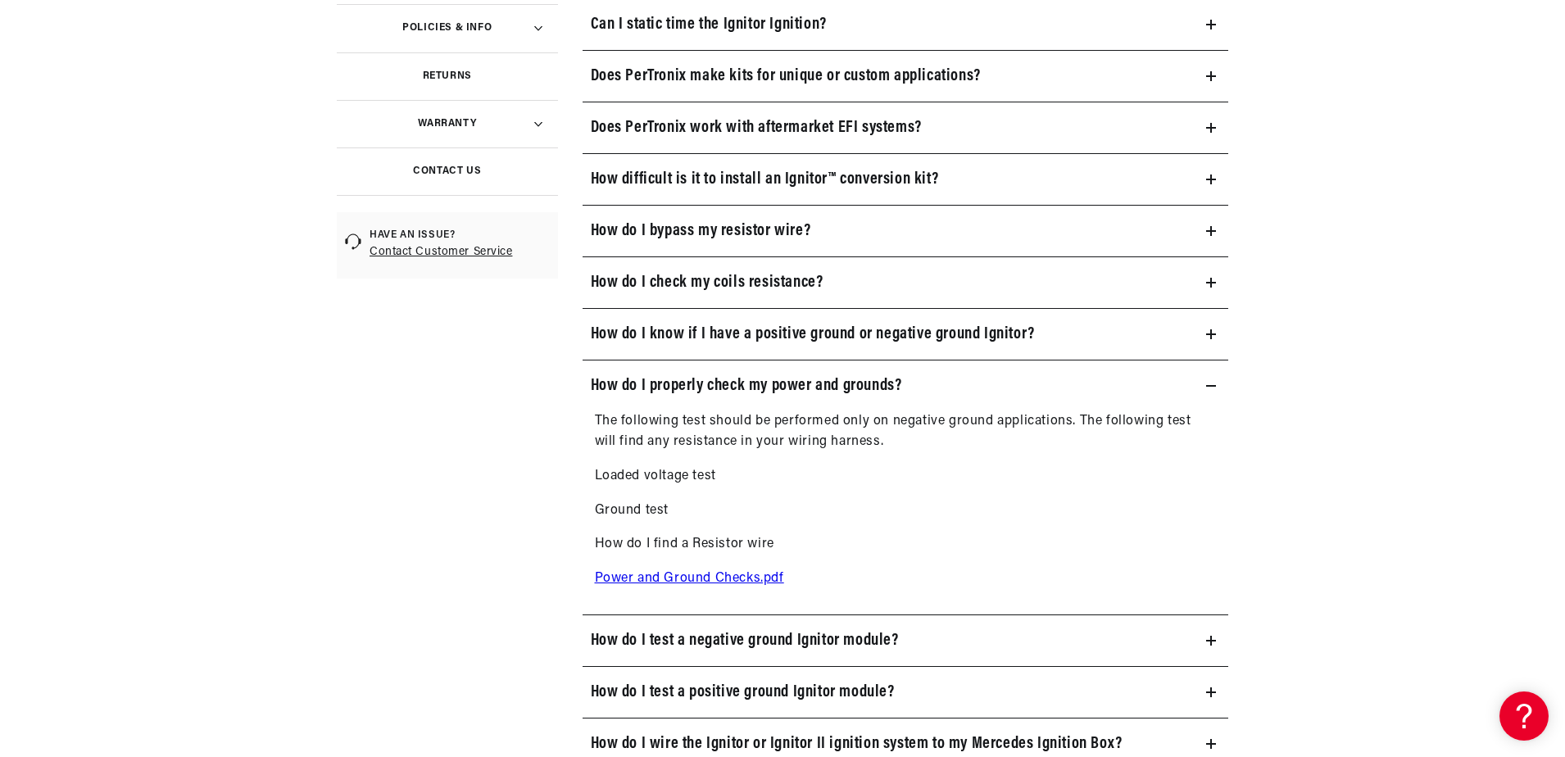
scroll to position [656, 0]
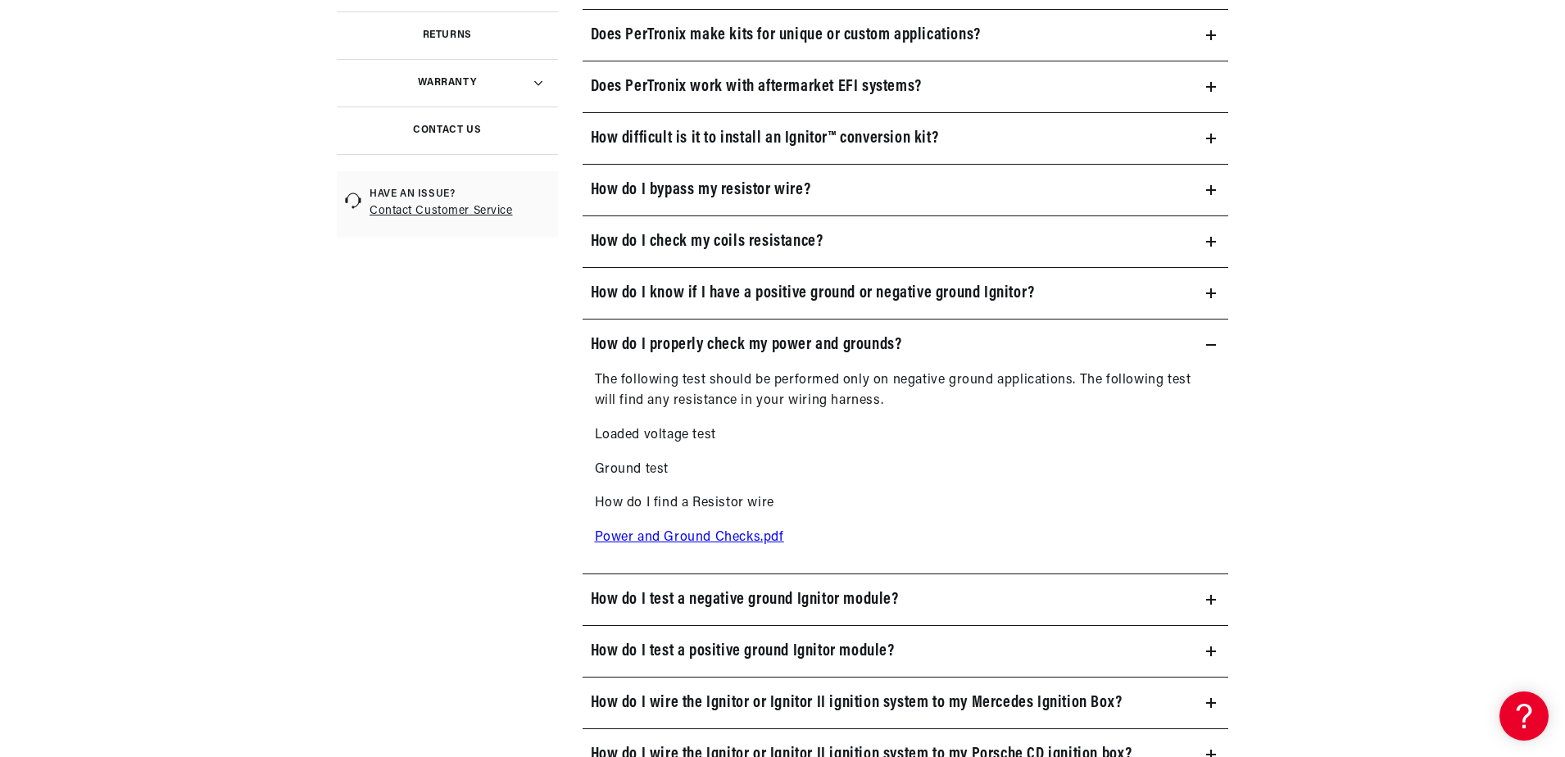
click at [739, 535] on link "Power and Ground Checks.pdf" at bounding box center [689, 537] width 189 height 13
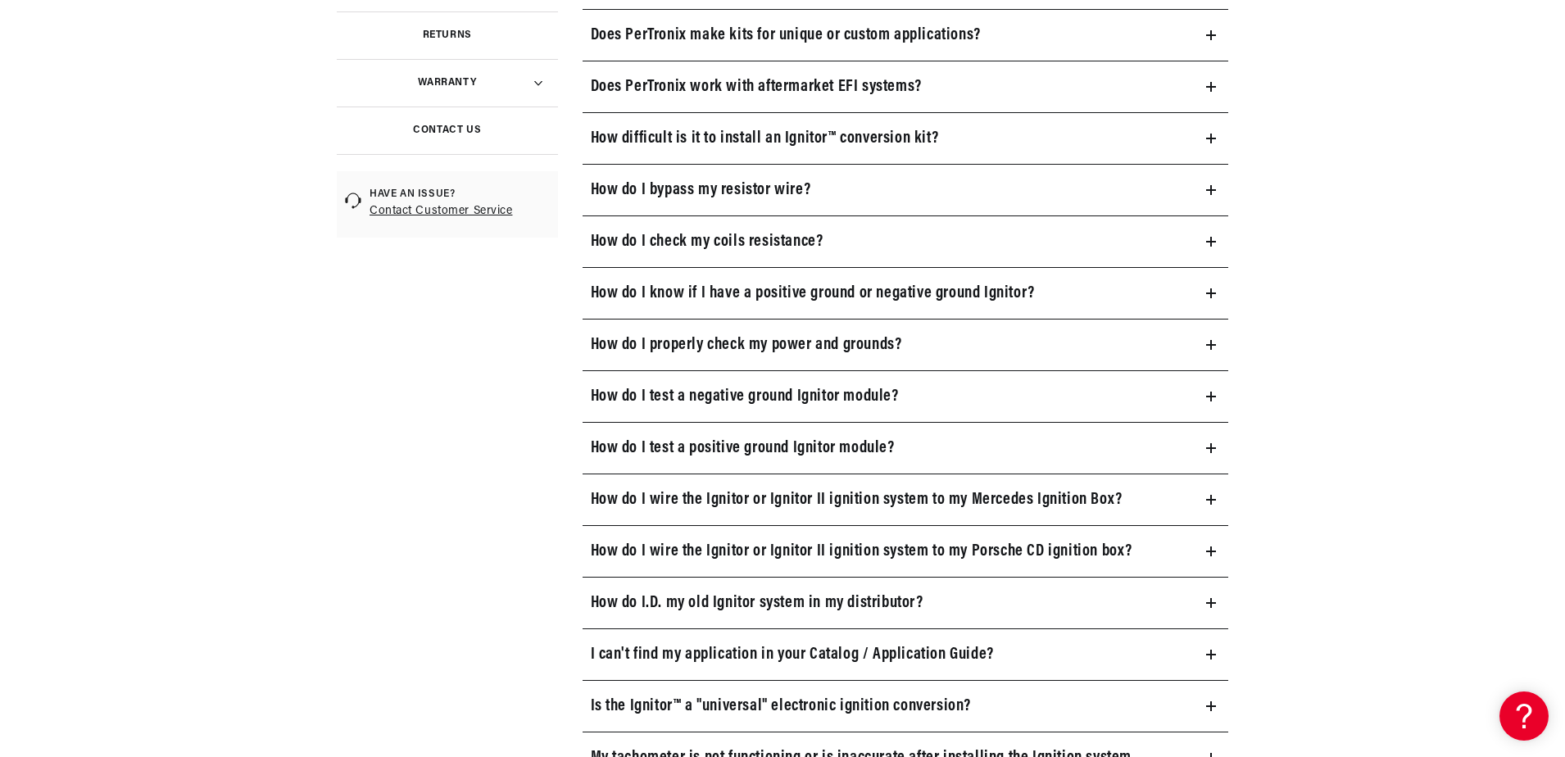
click at [1202, 345] on summary "How do I properly check my power and grounds?" at bounding box center [906, 345] width 647 height 51
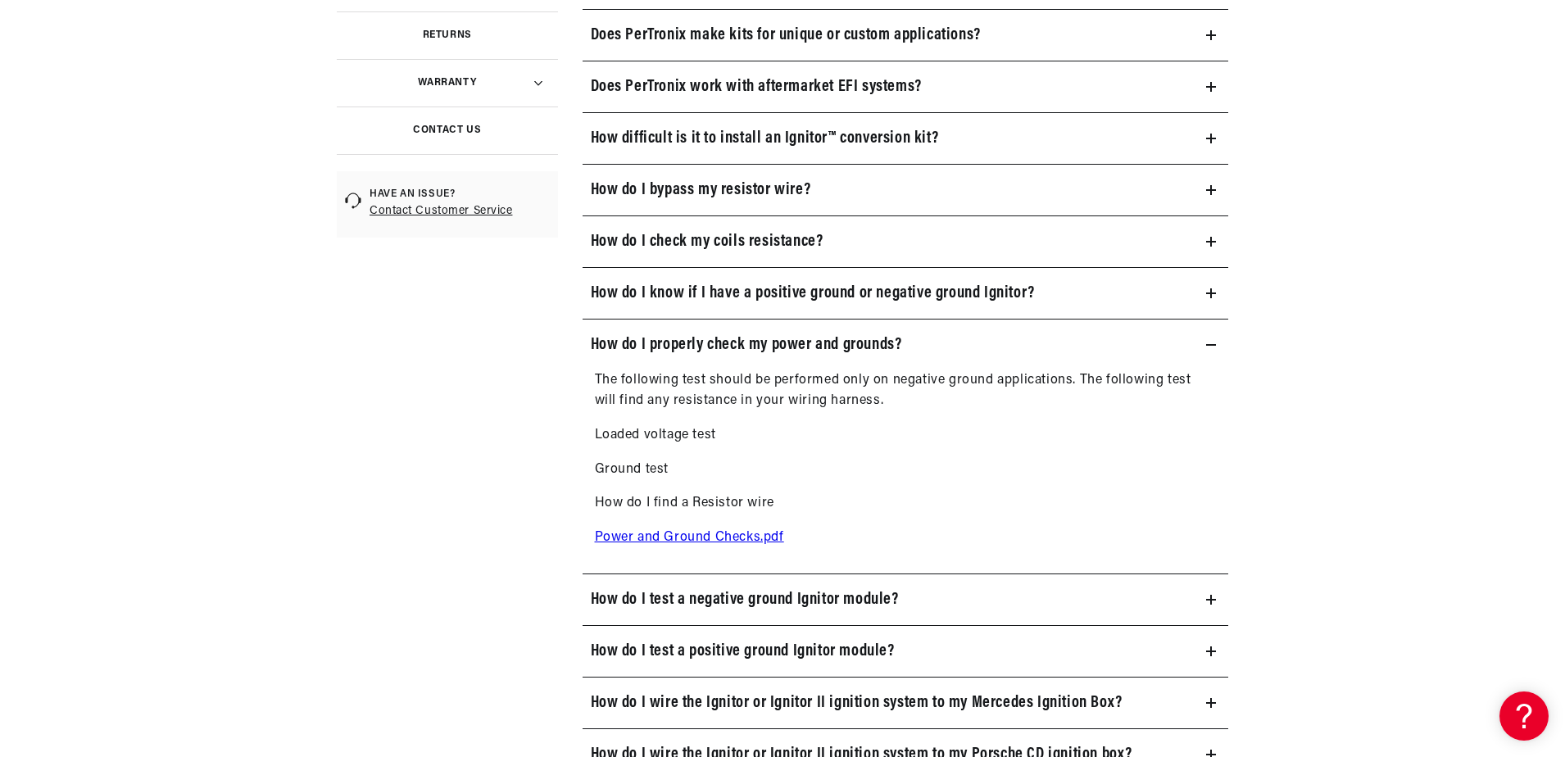
scroll to position [0, 497]
click at [1209, 345] on icon at bounding box center [1211, 345] width 10 height 0
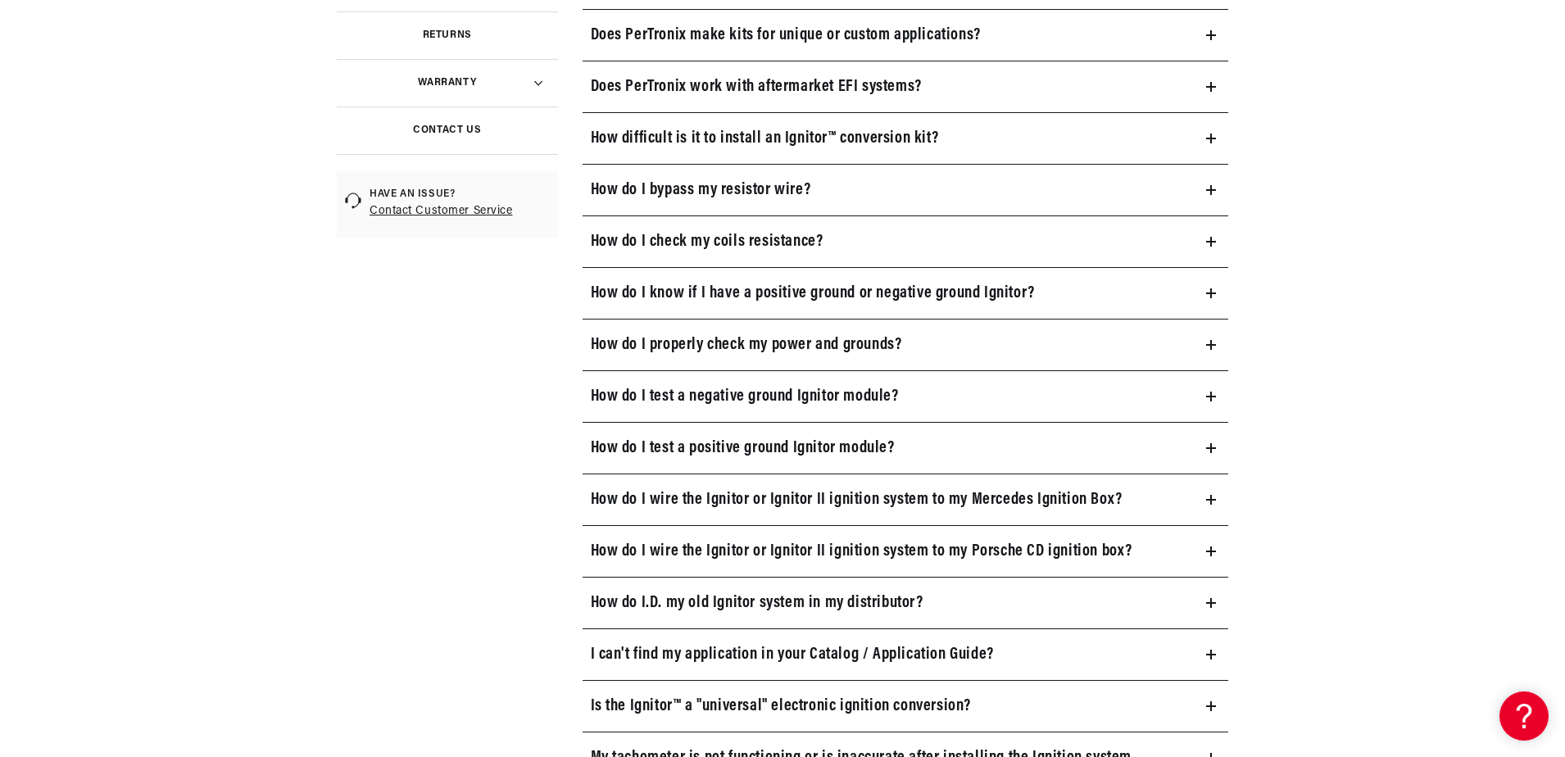
scroll to position [0, 0]
click at [1212, 238] on icon at bounding box center [1211, 242] width 10 height 10
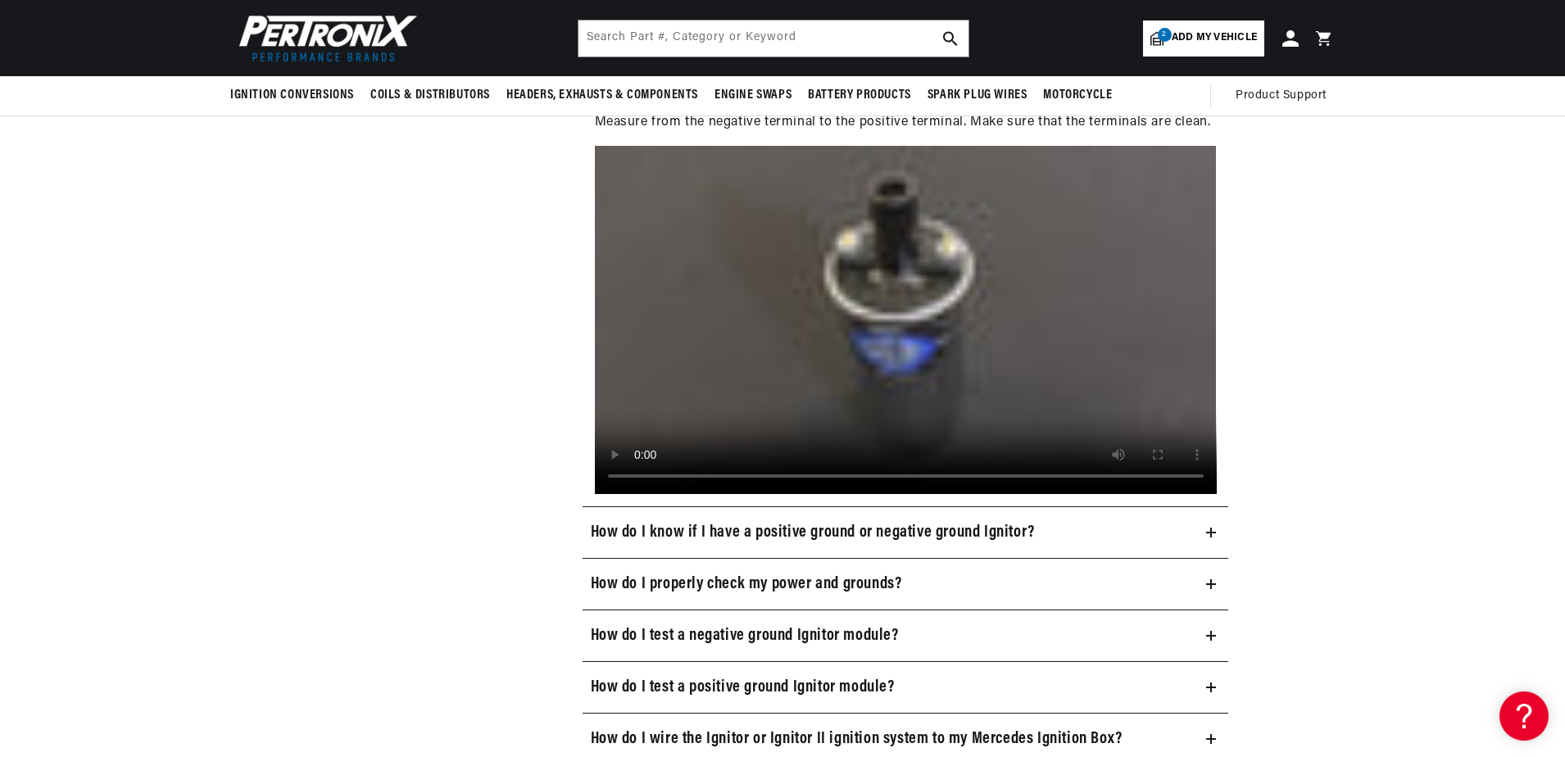
scroll to position [738, 0]
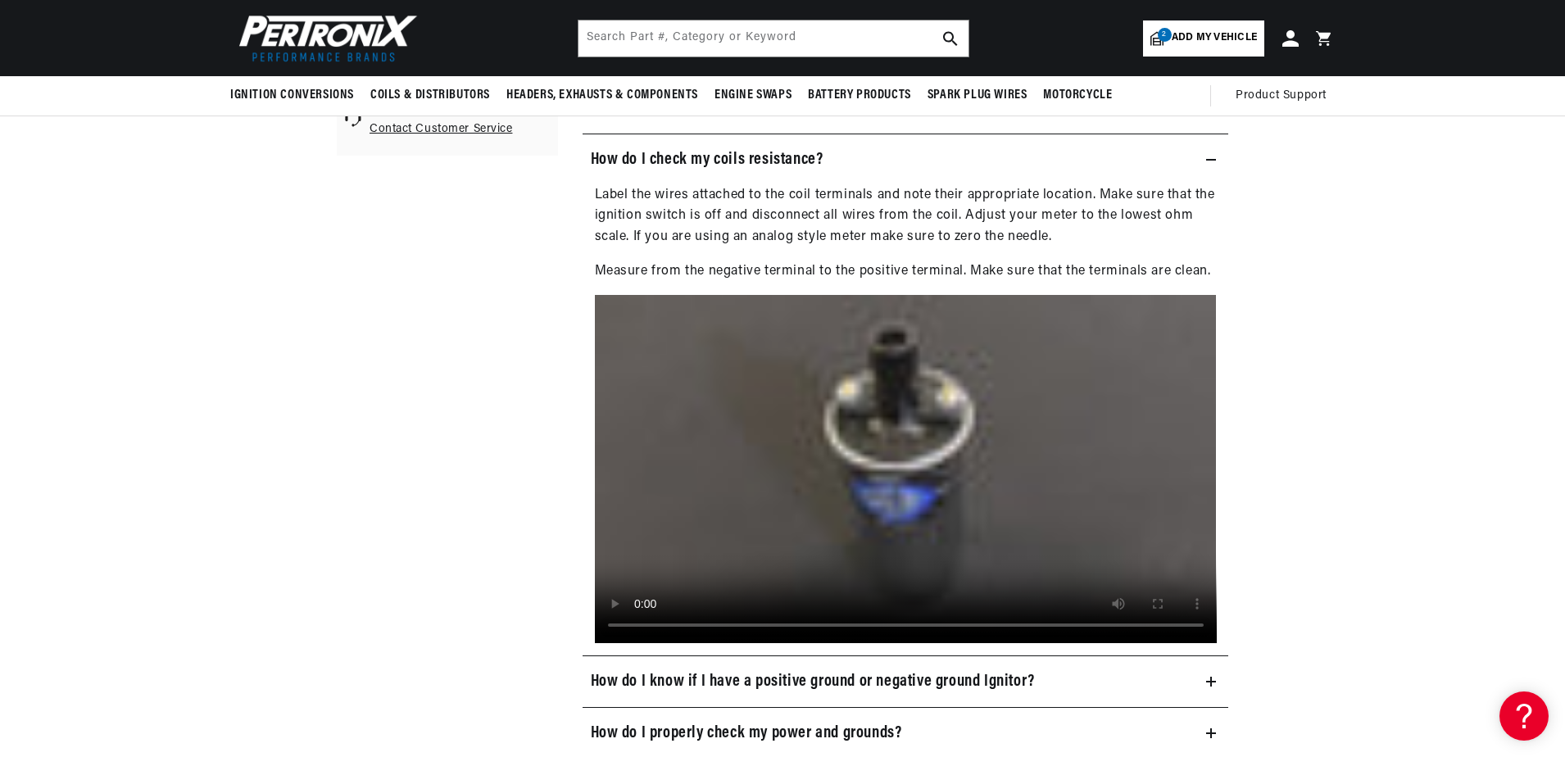
click at [1215, 161] on icon at bounding box center [1211, 160] width 10 height 10
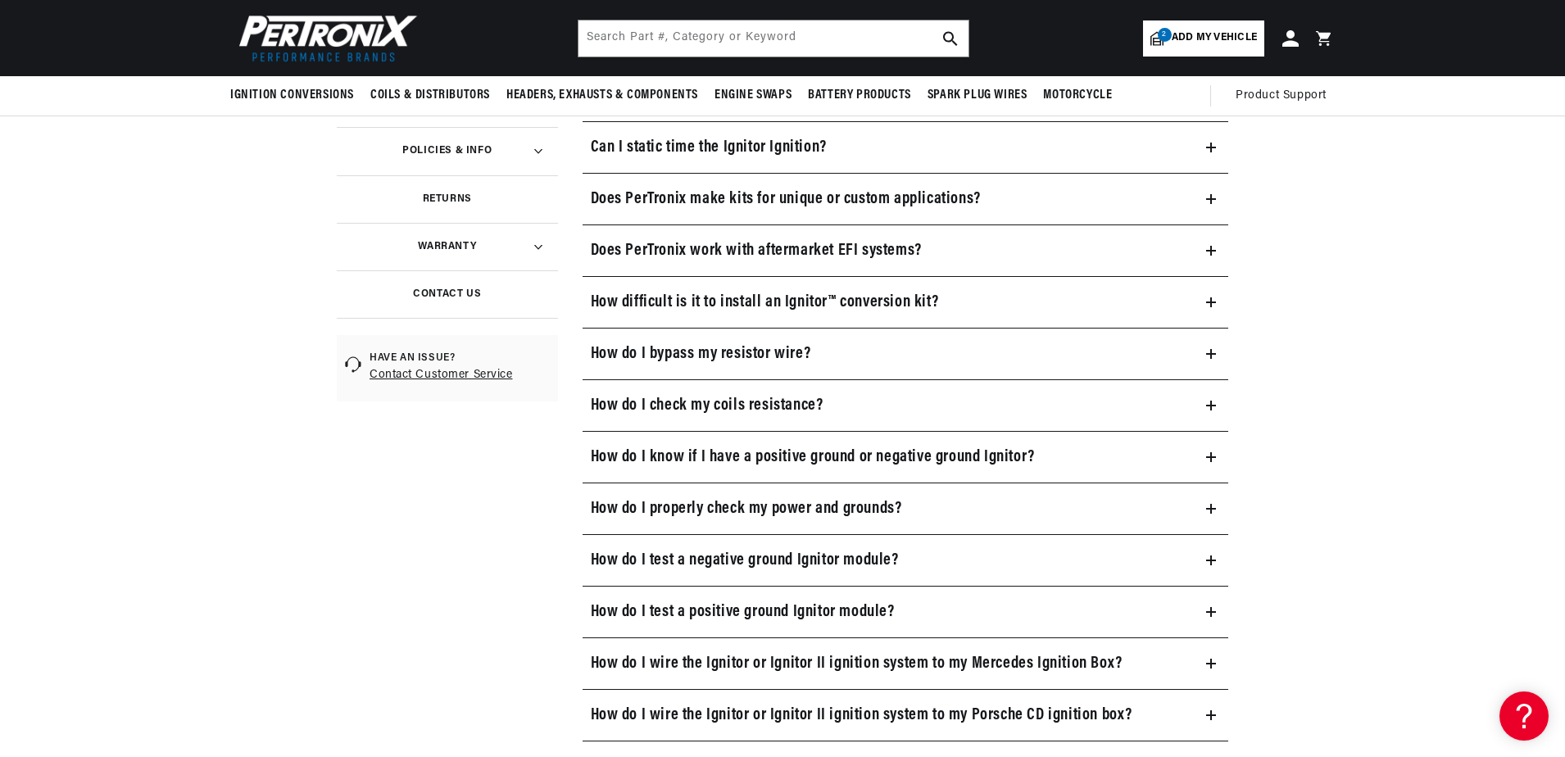
scroll to position [0, 497]
click at [947, 306] on summary "How difficult is it to install an Ignitor™ conversion kit?" at bounding box center [906, 302] width 647 height 51
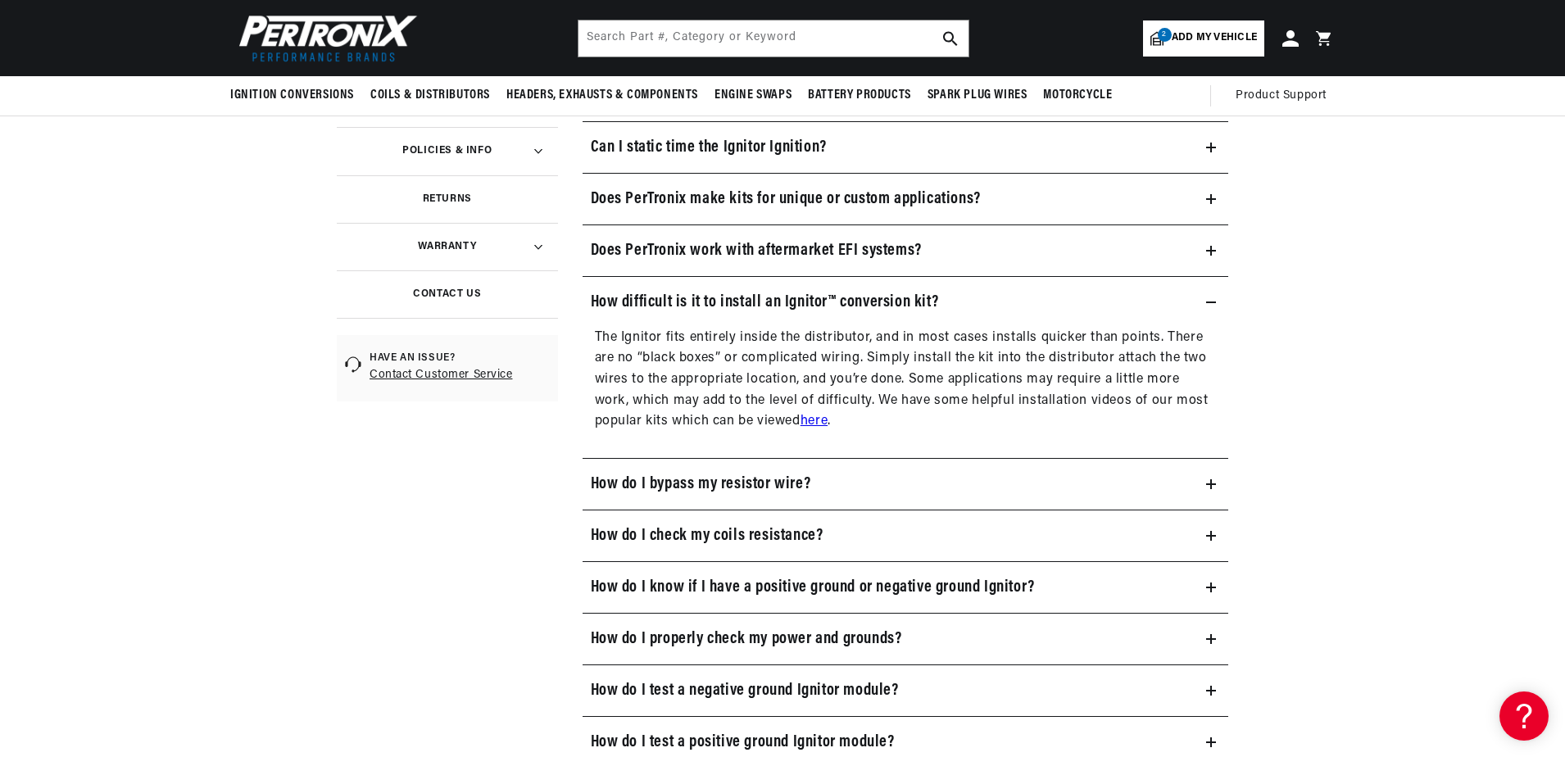
click at [948, 306] on summary "How difficult is it to install an Ignitor™ conversion kit?" at bounding box center [906, 302] width 647 height 51
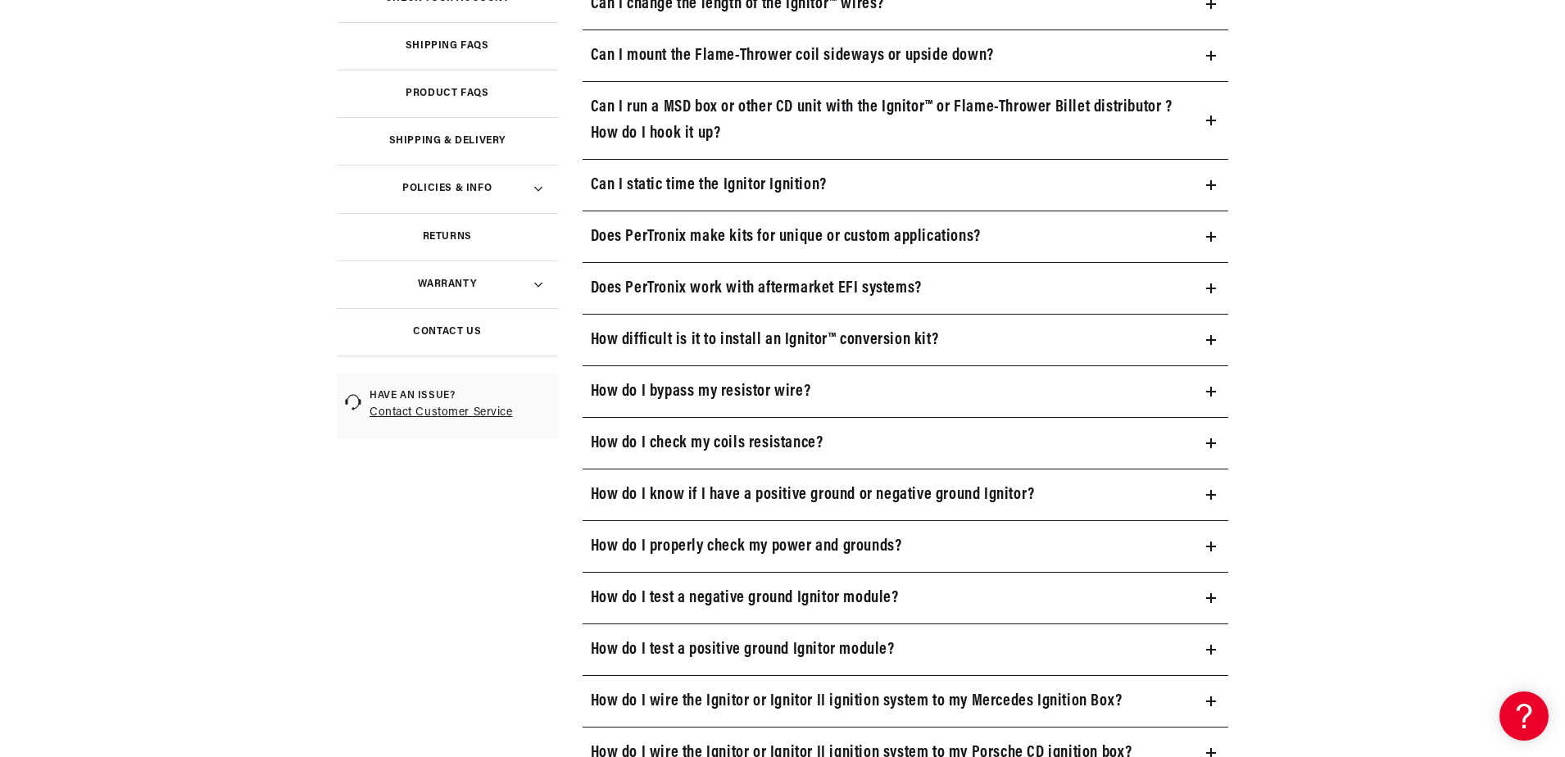
scroll to position [0, 0]
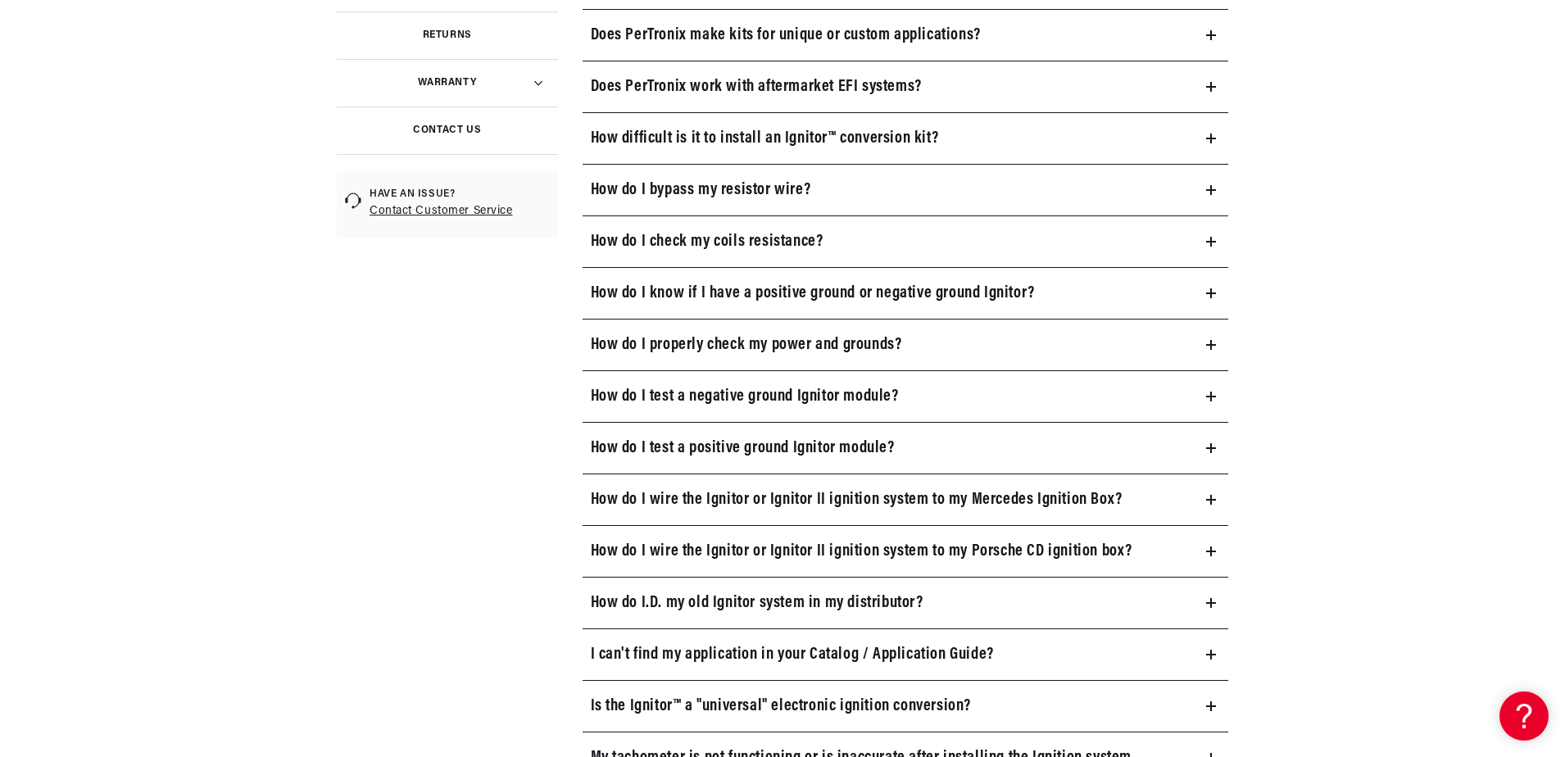
click at [1007, 607] on summary "How do I.D. my old Ignitor system in my distributor?" at bounding box center [906, 603] width 647 height 51
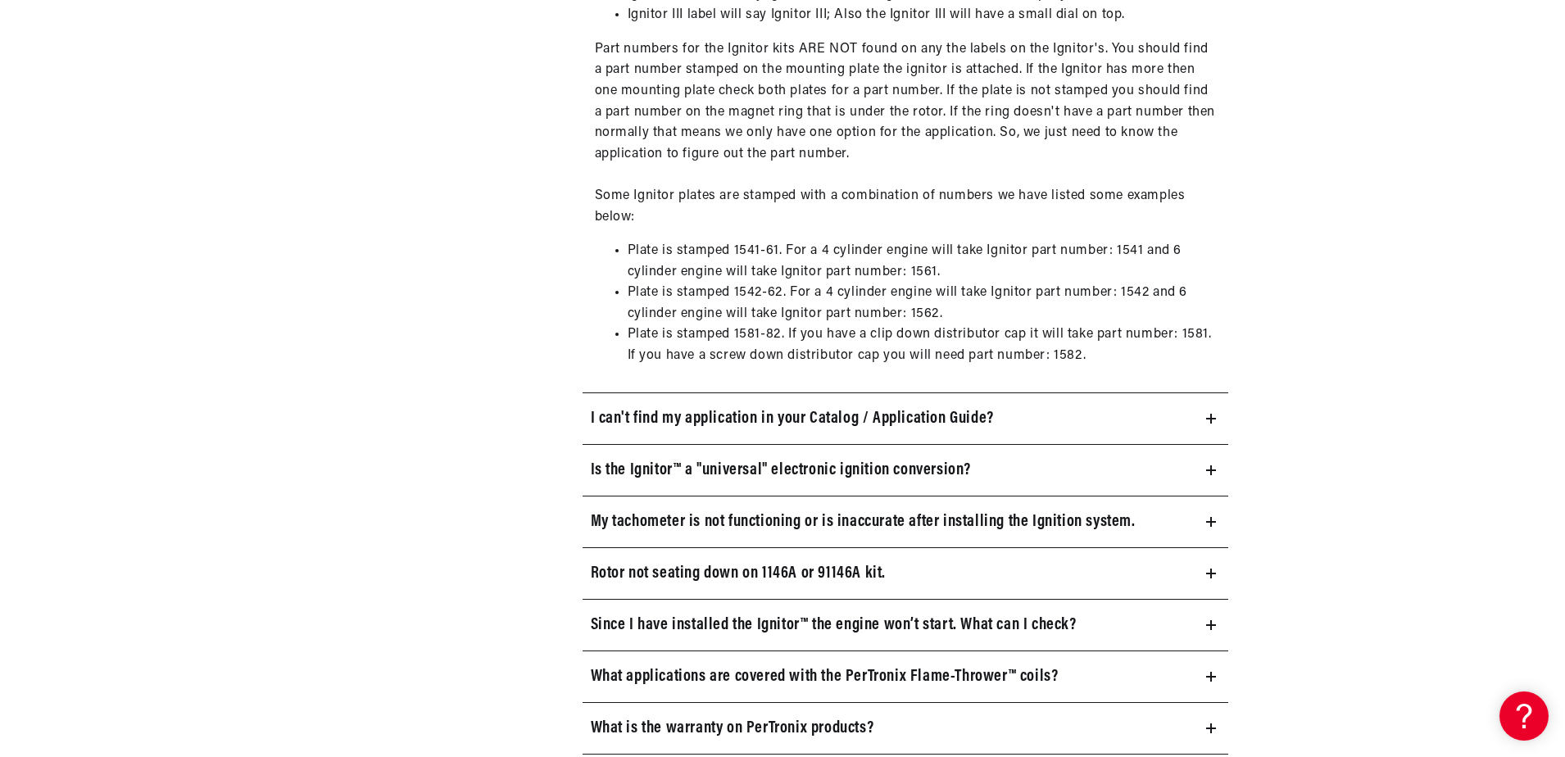
scroll to position [1393, 0]
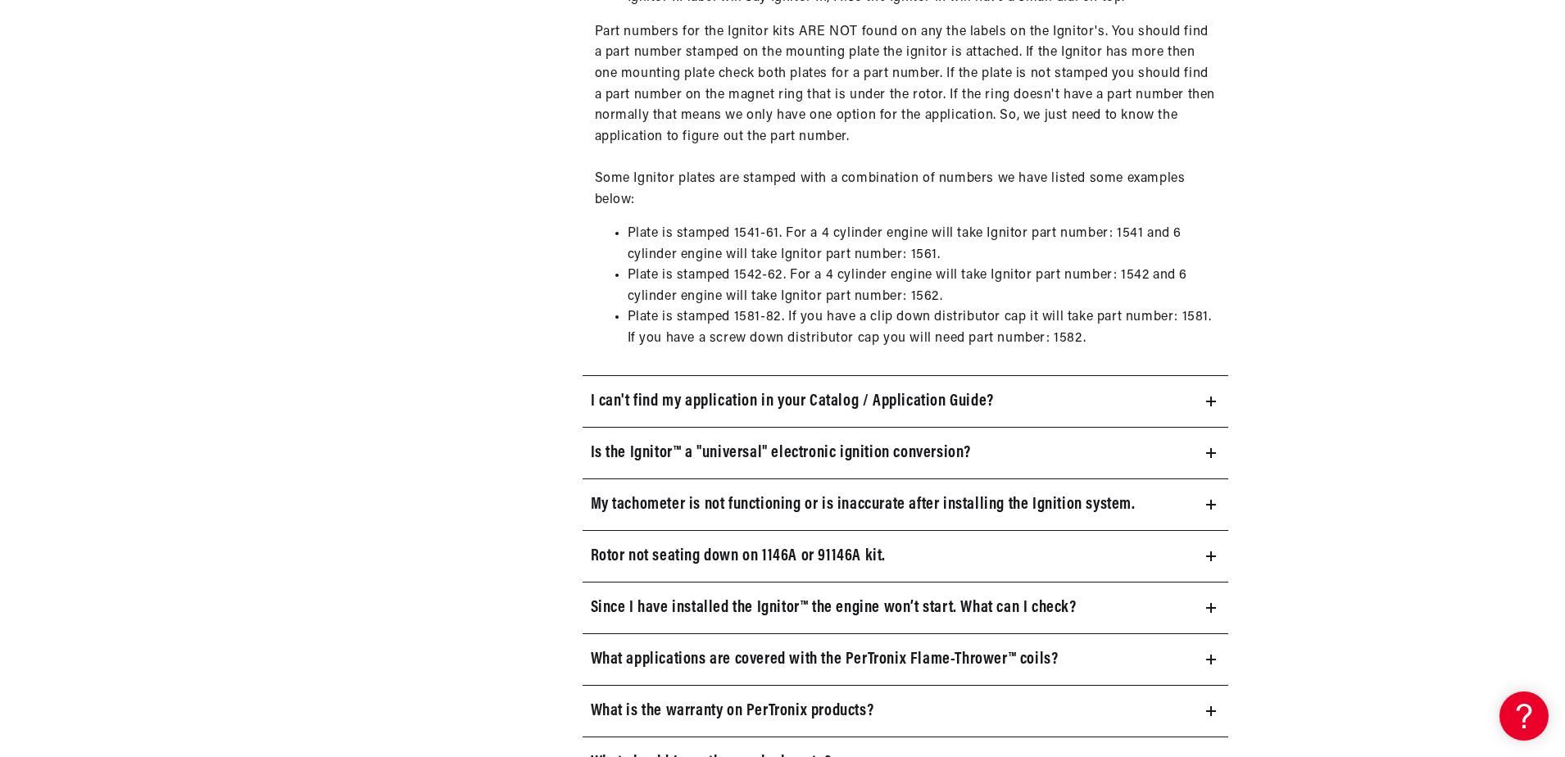
click at [1089, 608] on summary "Since I have installed the Ignitor™ the engine won’t start. What can I check?" at bounding box center [906, 608] width 647 height 51
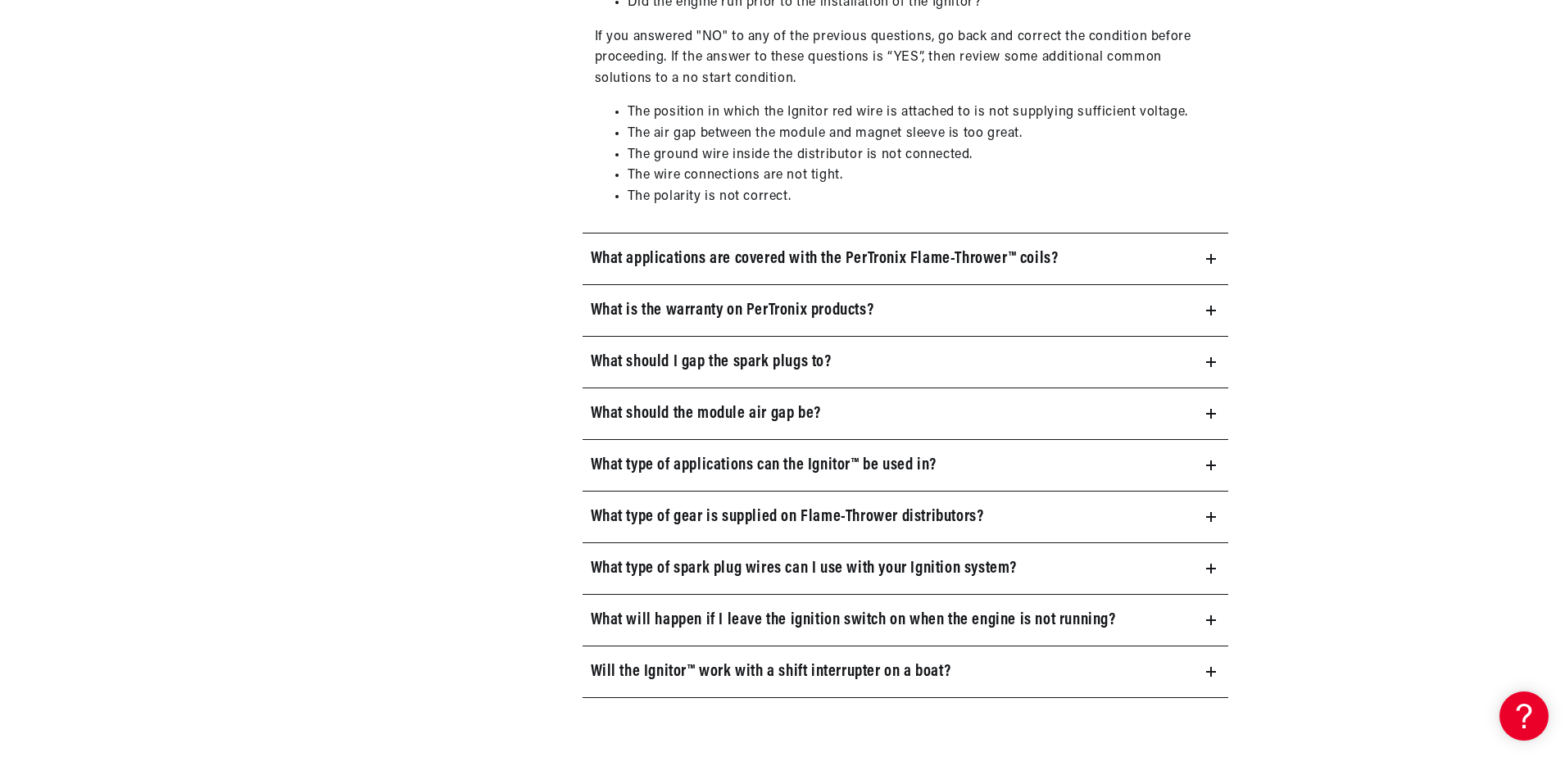
scroll to position [0, 497]
